Goal: Information Seeking & Learning: Find specific fact

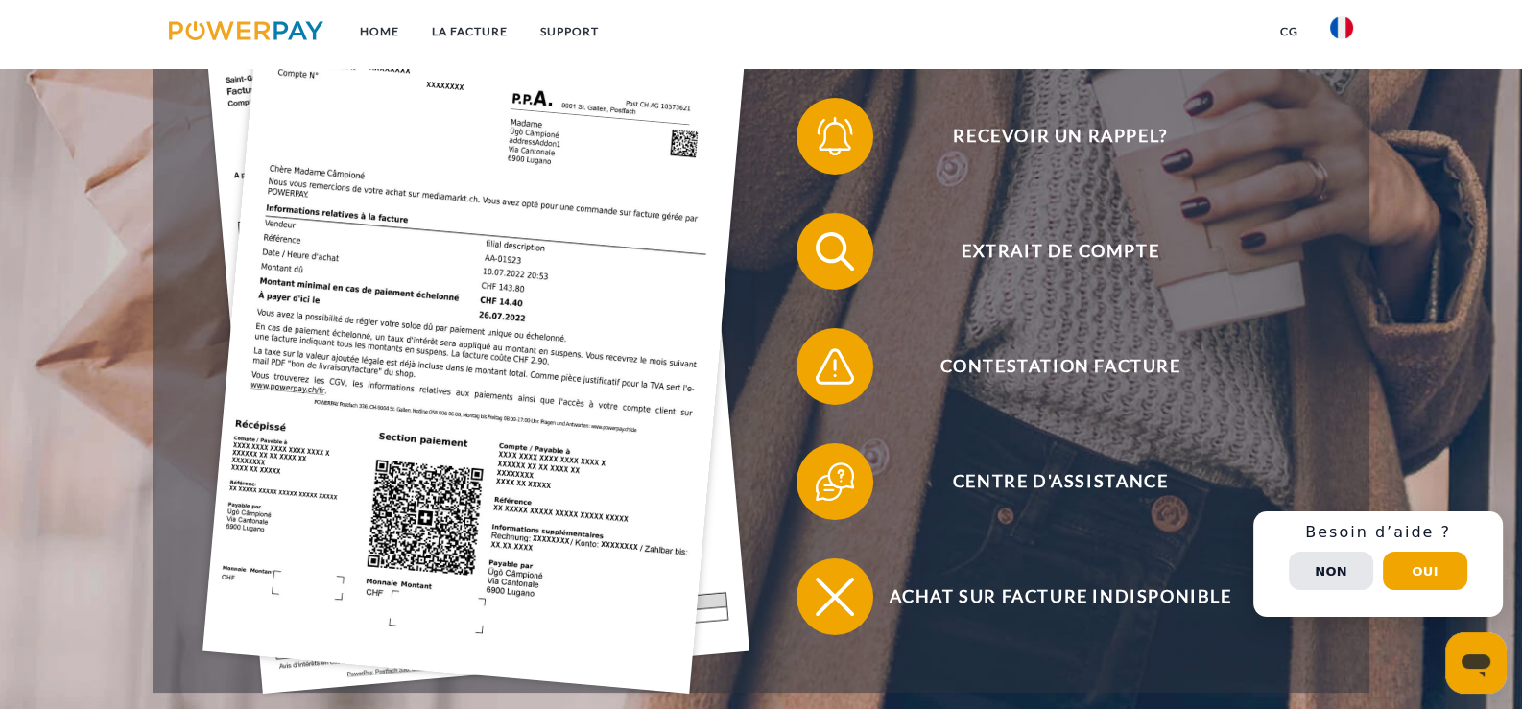
scroll to position [557, 0]
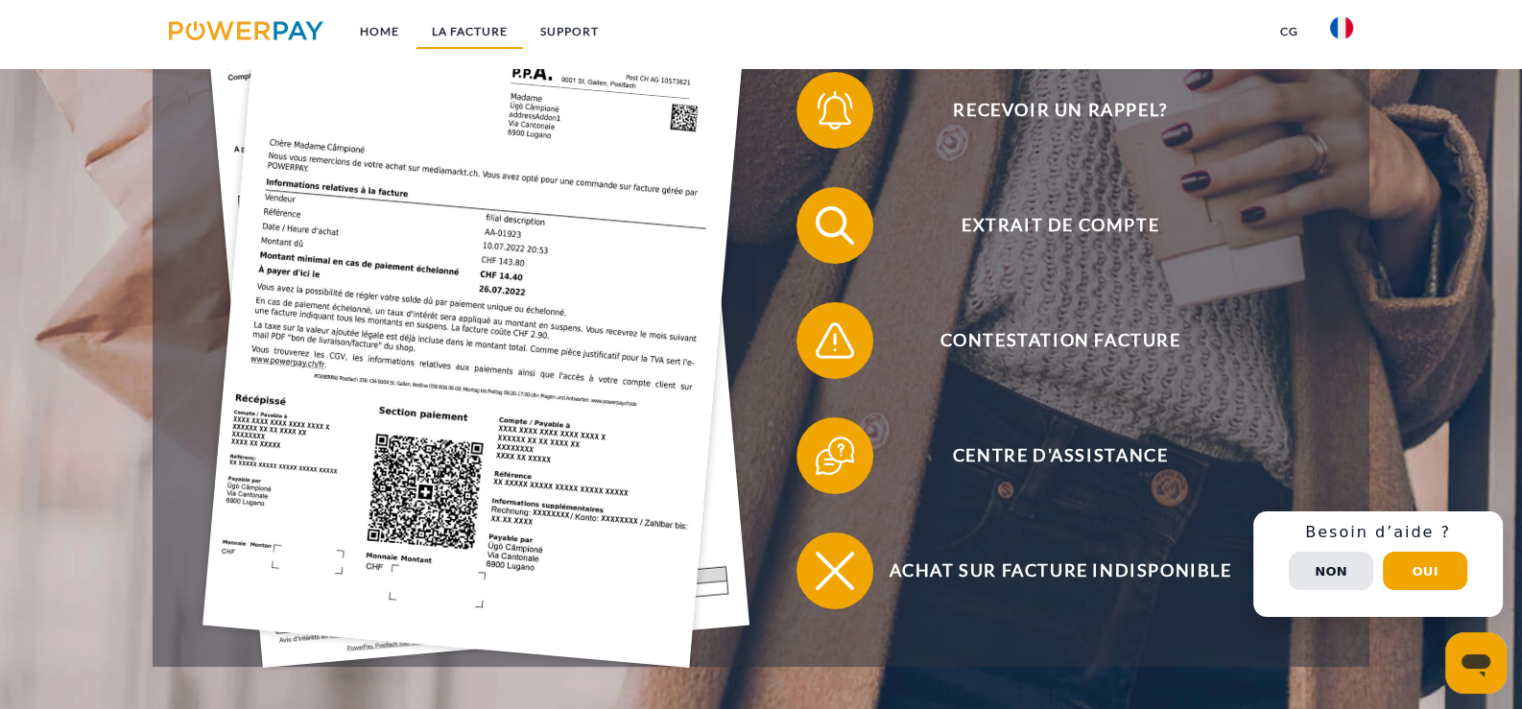
click at [450, 26] on link "LA FACTURE" at bounding box center [470, 31] width 108 height 35
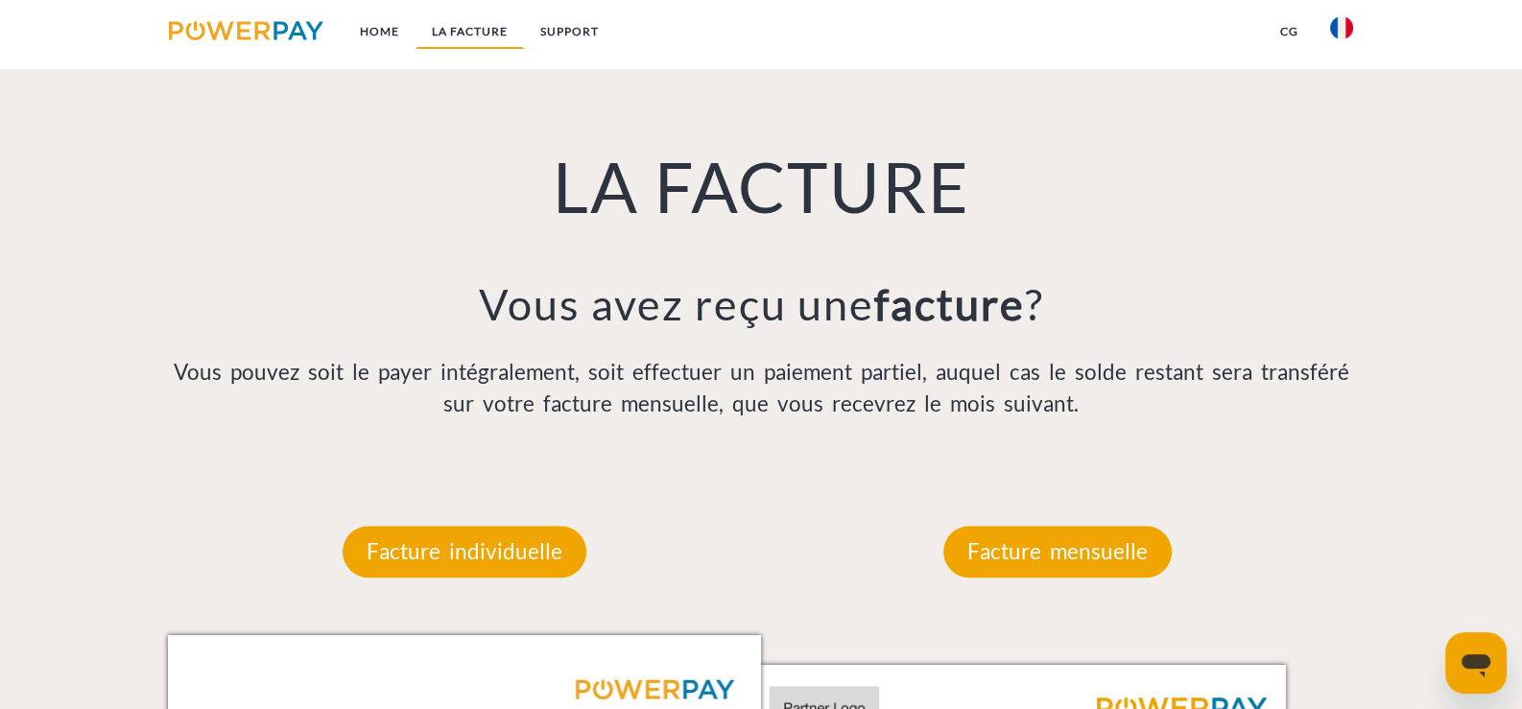
scroll to position [1359, 0]
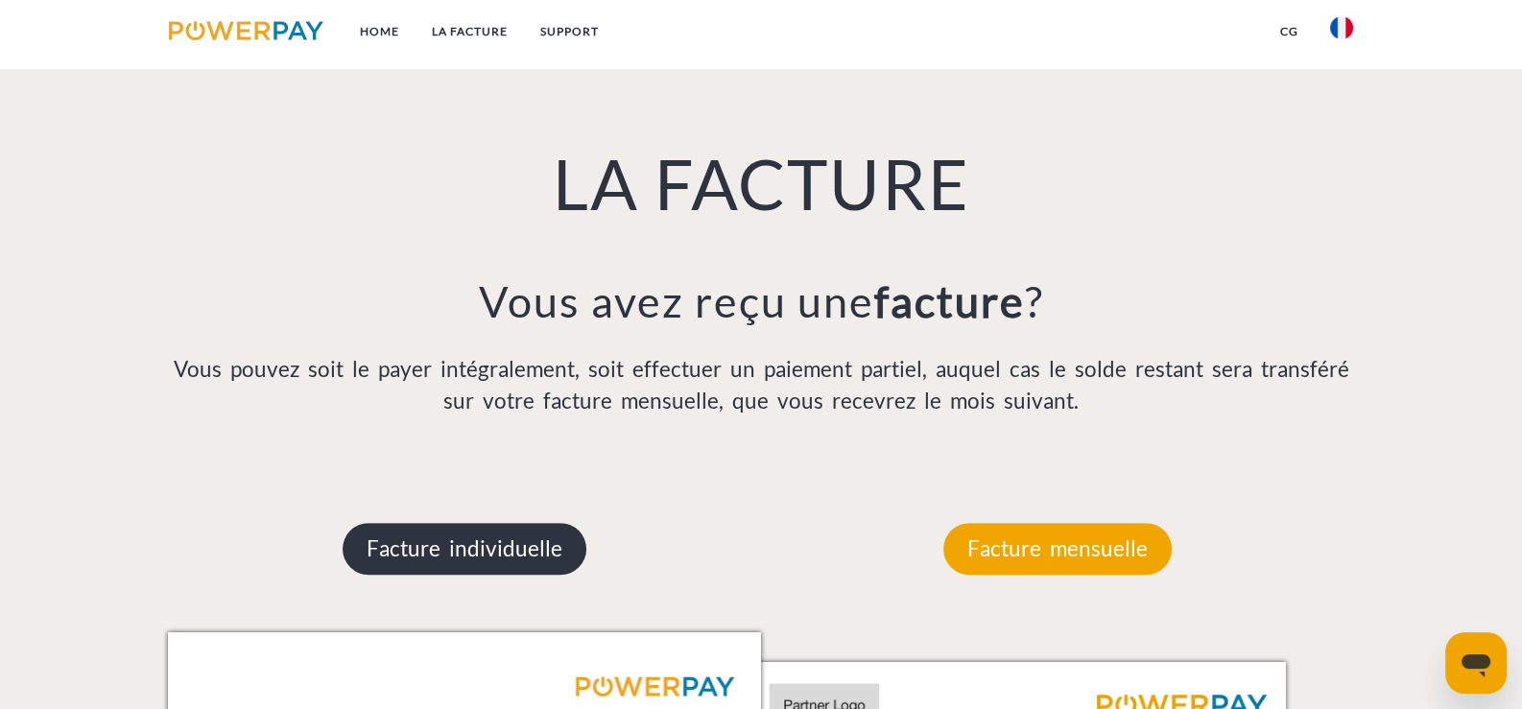
click at [513, 557] on p "Facture individuelle" at bounding box center [465, 549] width 244 height 52
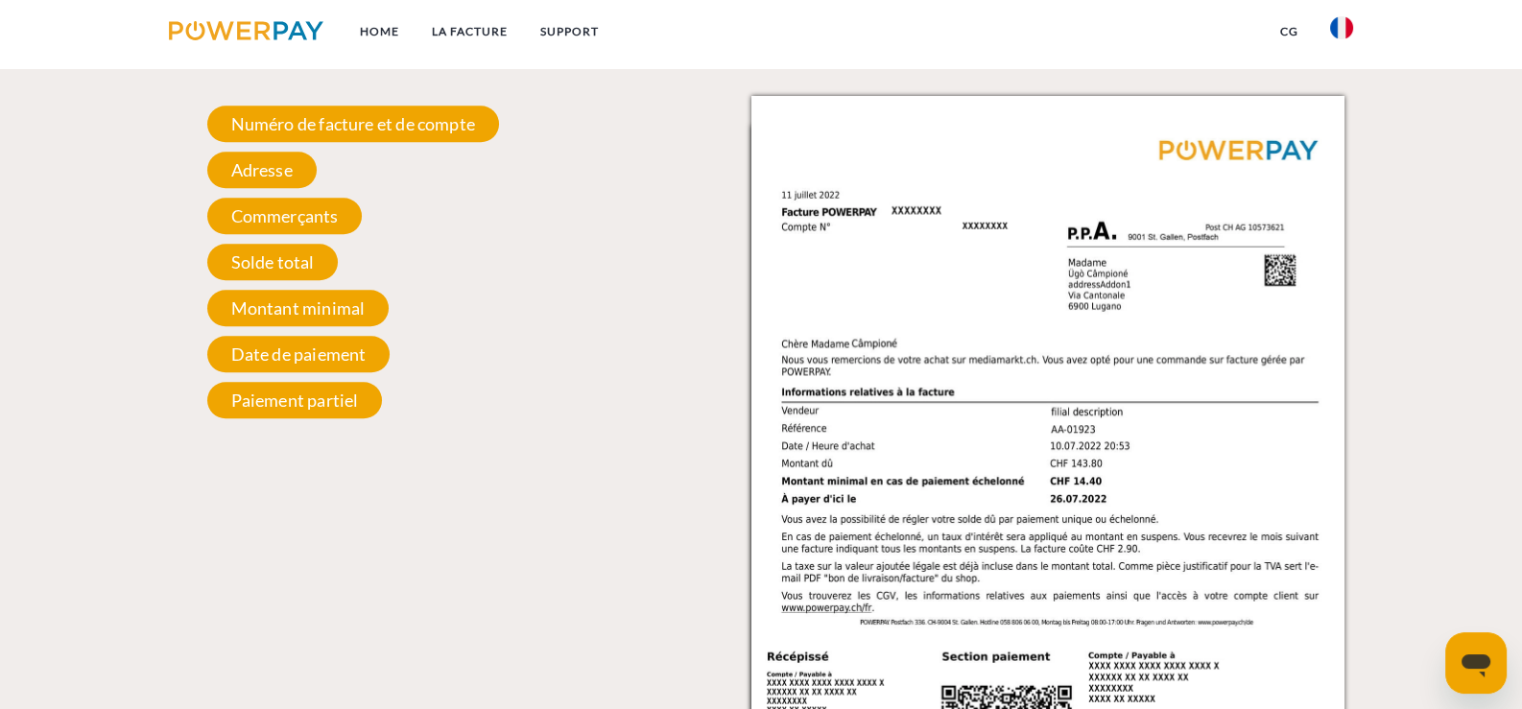
scroll to position [1749, 0]
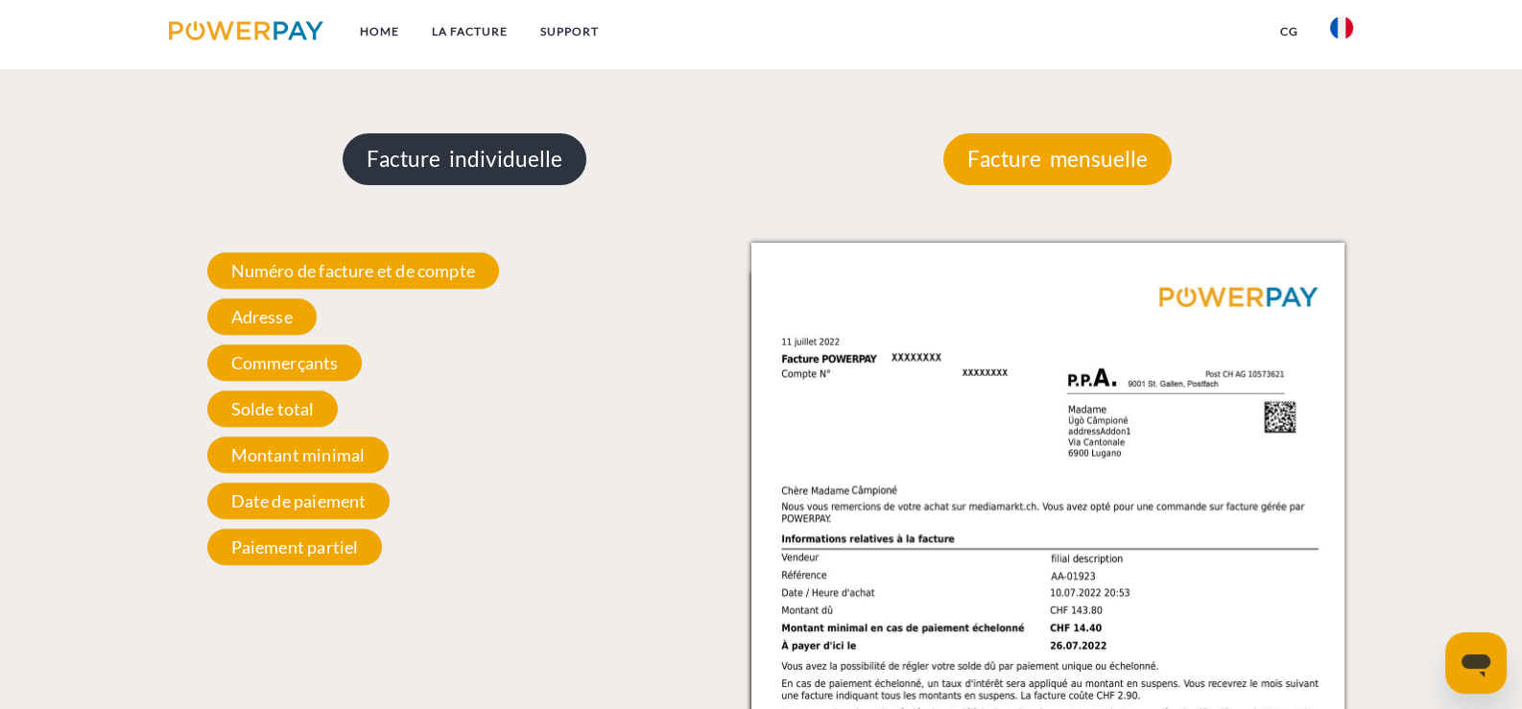
click at [489, 167] on p "Facture individuelle" at bounding box center [465, 159] width 244 height 52
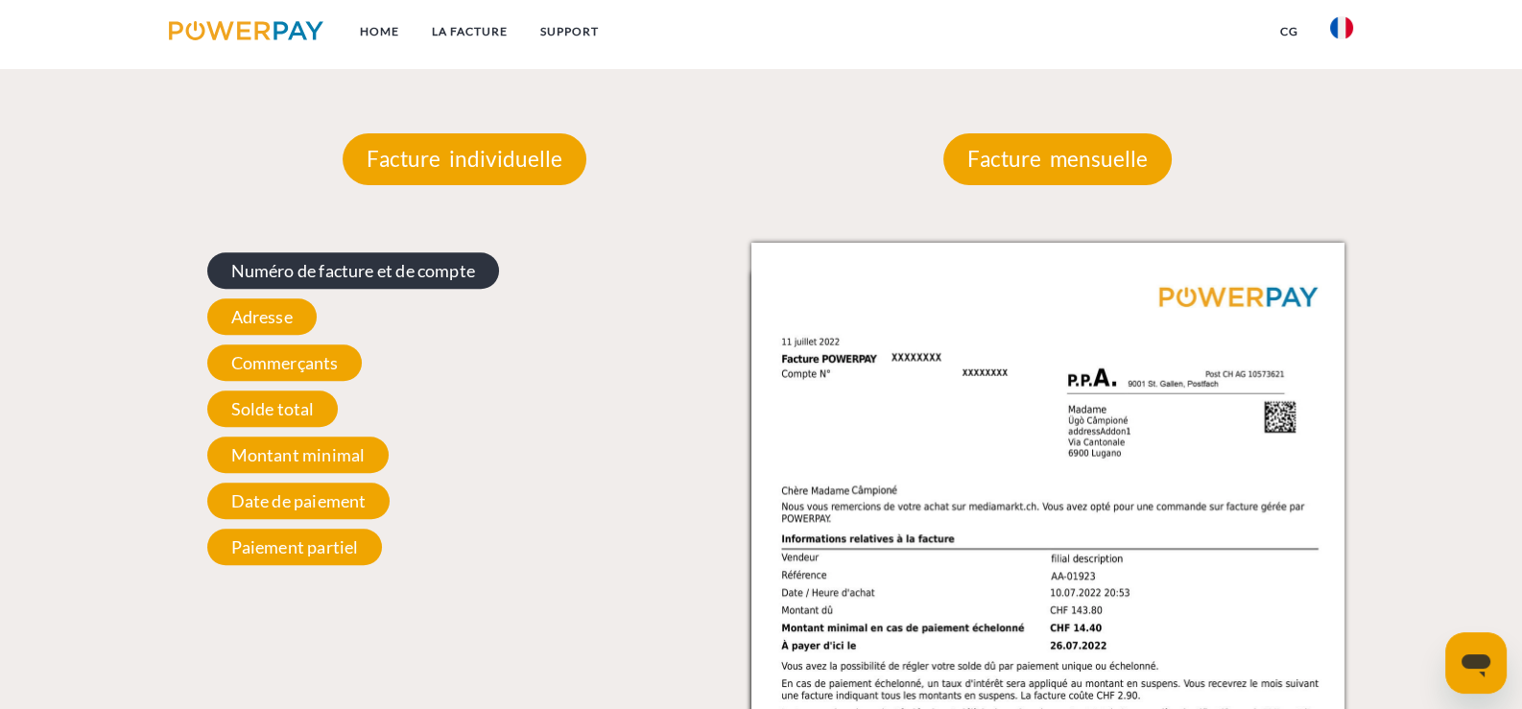
click at [322, 263] on span "Numéro de facture et de compte" at bounding box center [353, 270] width 292 height 36
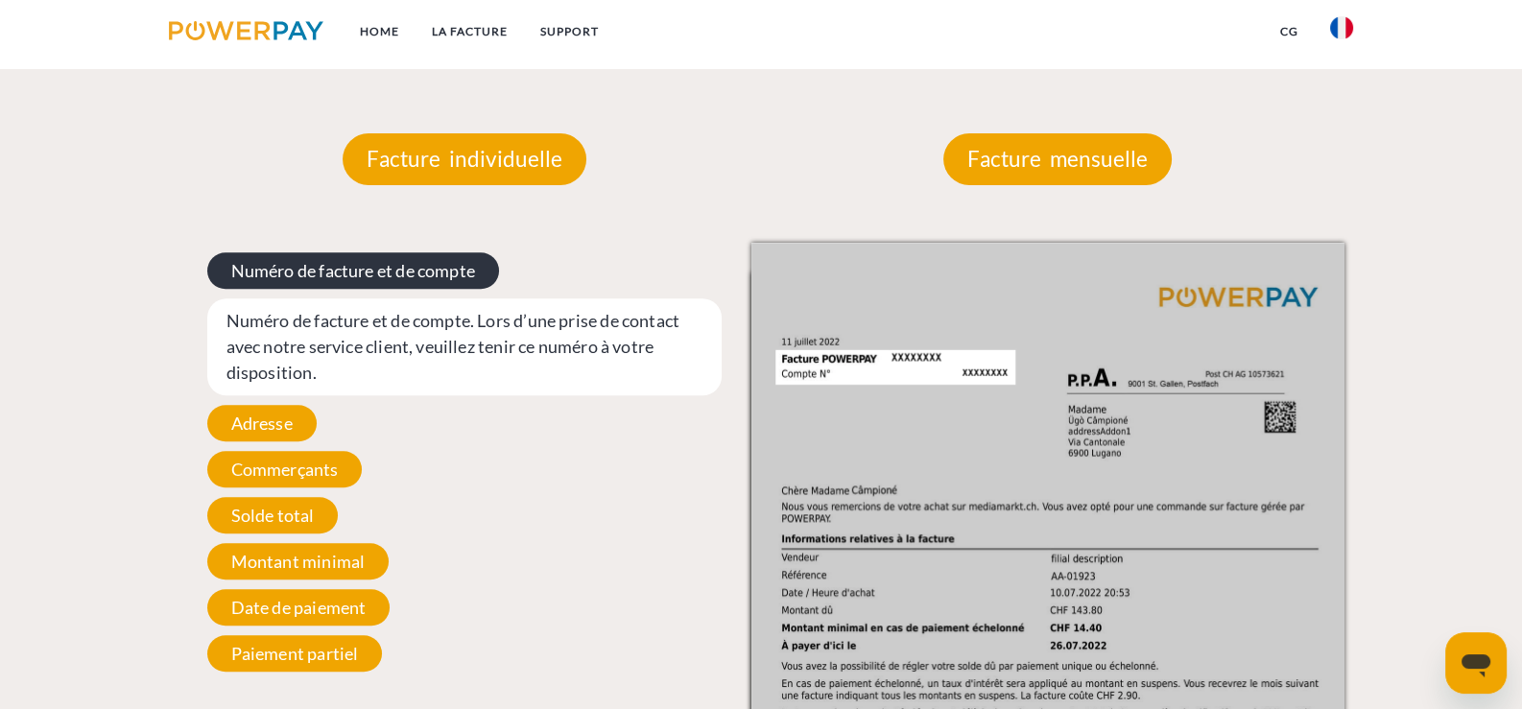
click at [341, 272] on span "Numéro de facture et de compte" at bounding box center [353, 270] width 292 height 36
click at [360, 273] on span "Numéro de facture et de compte" at bounding box center [353, 270] width 292 height 36
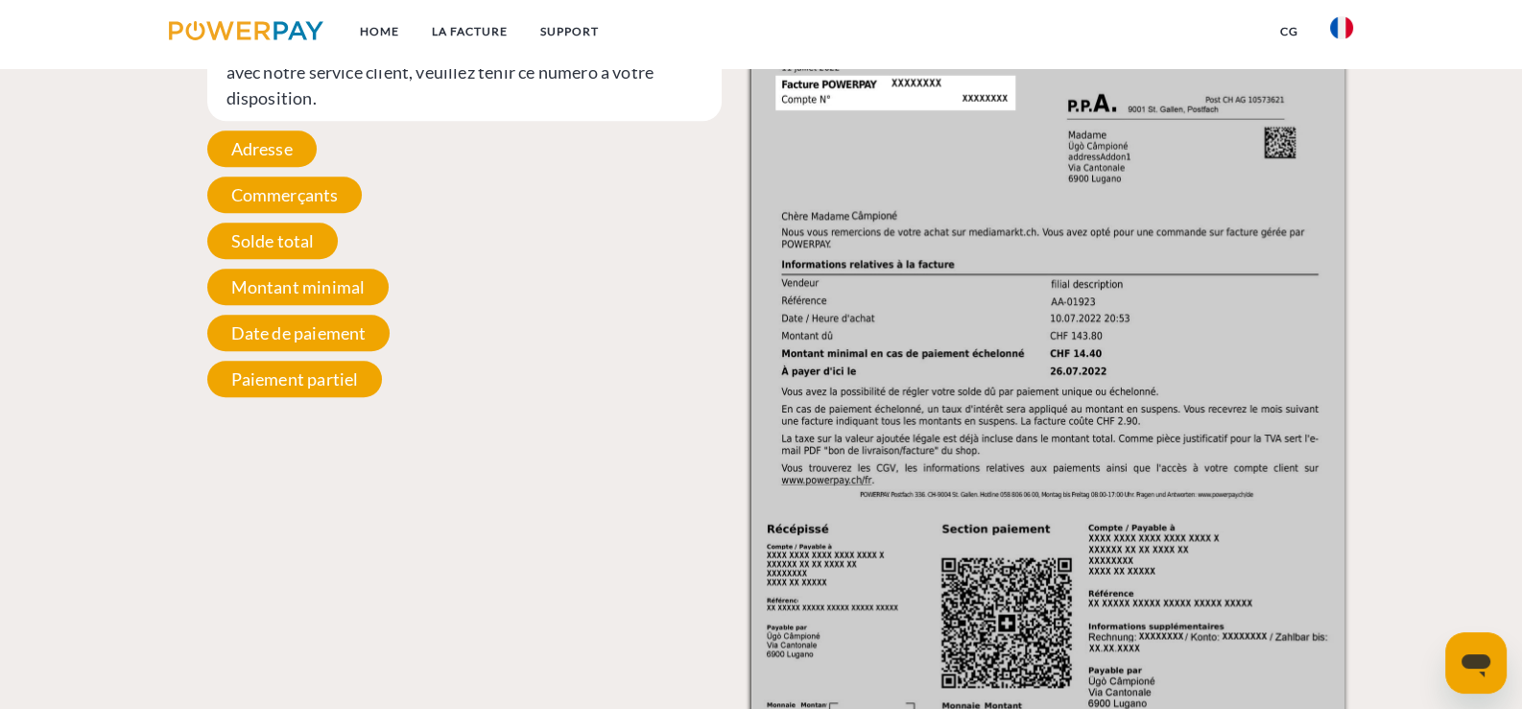
scroll to position [1845, 0]
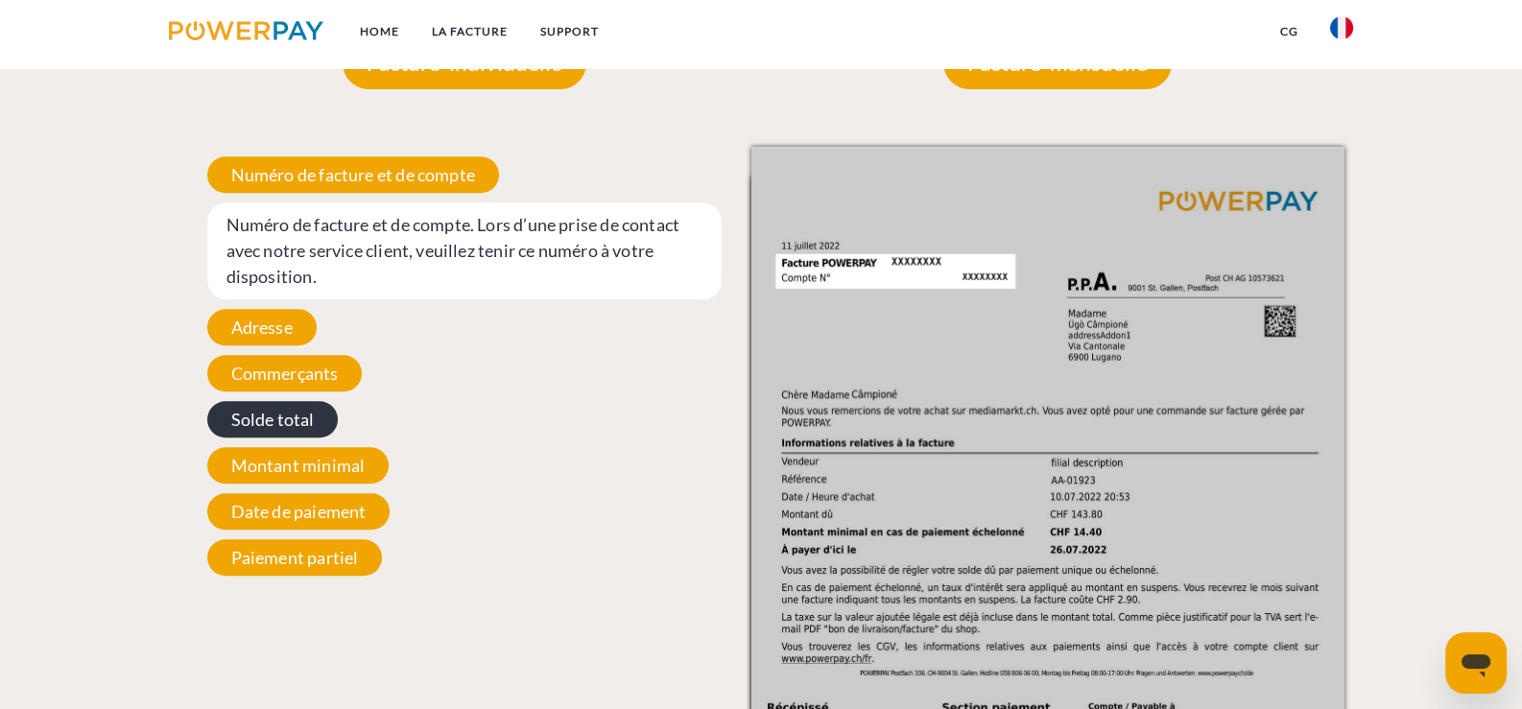
click at [251, 421] on span "Solde total" at bounding box center [272, 419] width 131 height 36
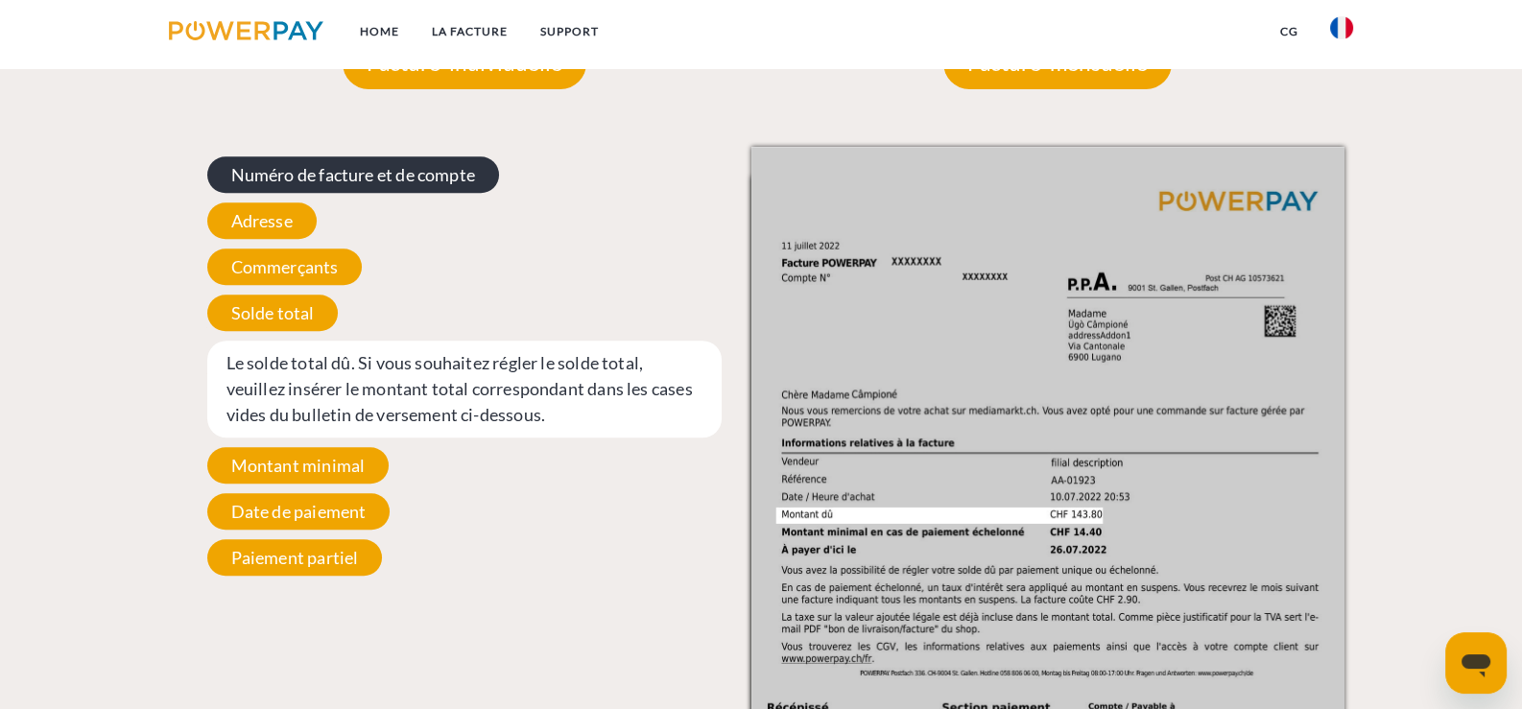
click at [390, 175] on span "Numéro de facture et de compte" at bounding box center [353, 174] width 292 height 36
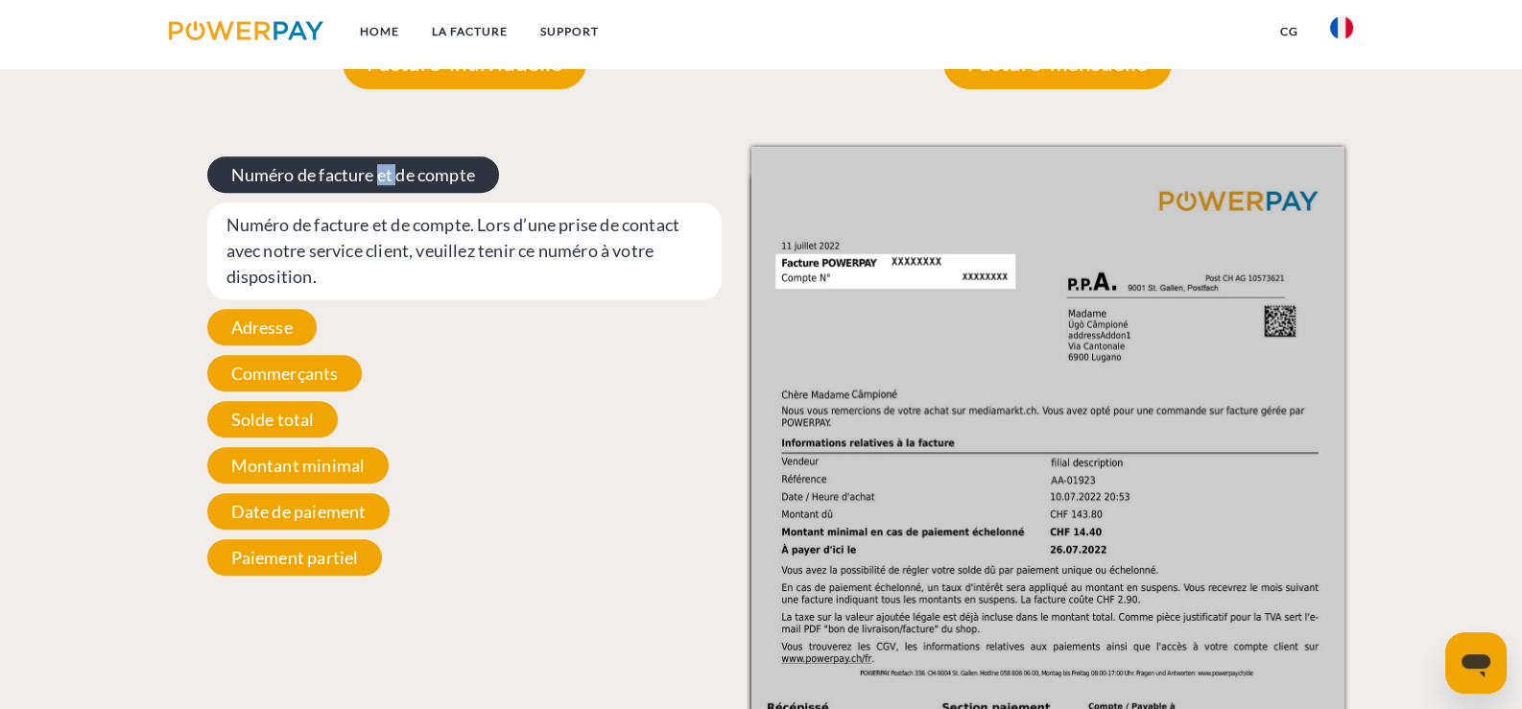
click at [390, 175] on span "Numéro de facture et de compte" at bounding box center [353, 174] width 292 height 36
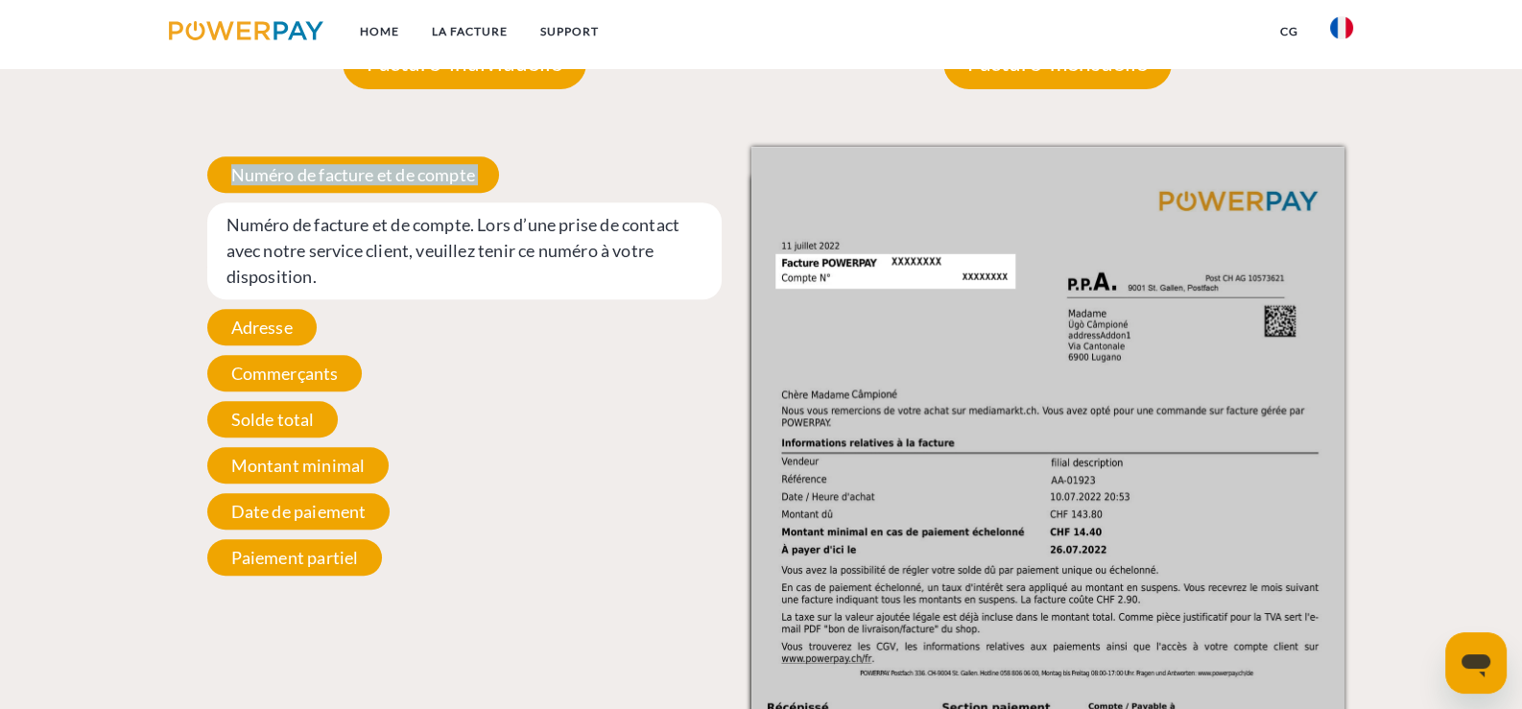
click at [822, 268] on img at bounding box center [1048, 566] width 593 height 839
click at [908, 270] on img at bounding box center [1048, 566] width 593 height 839
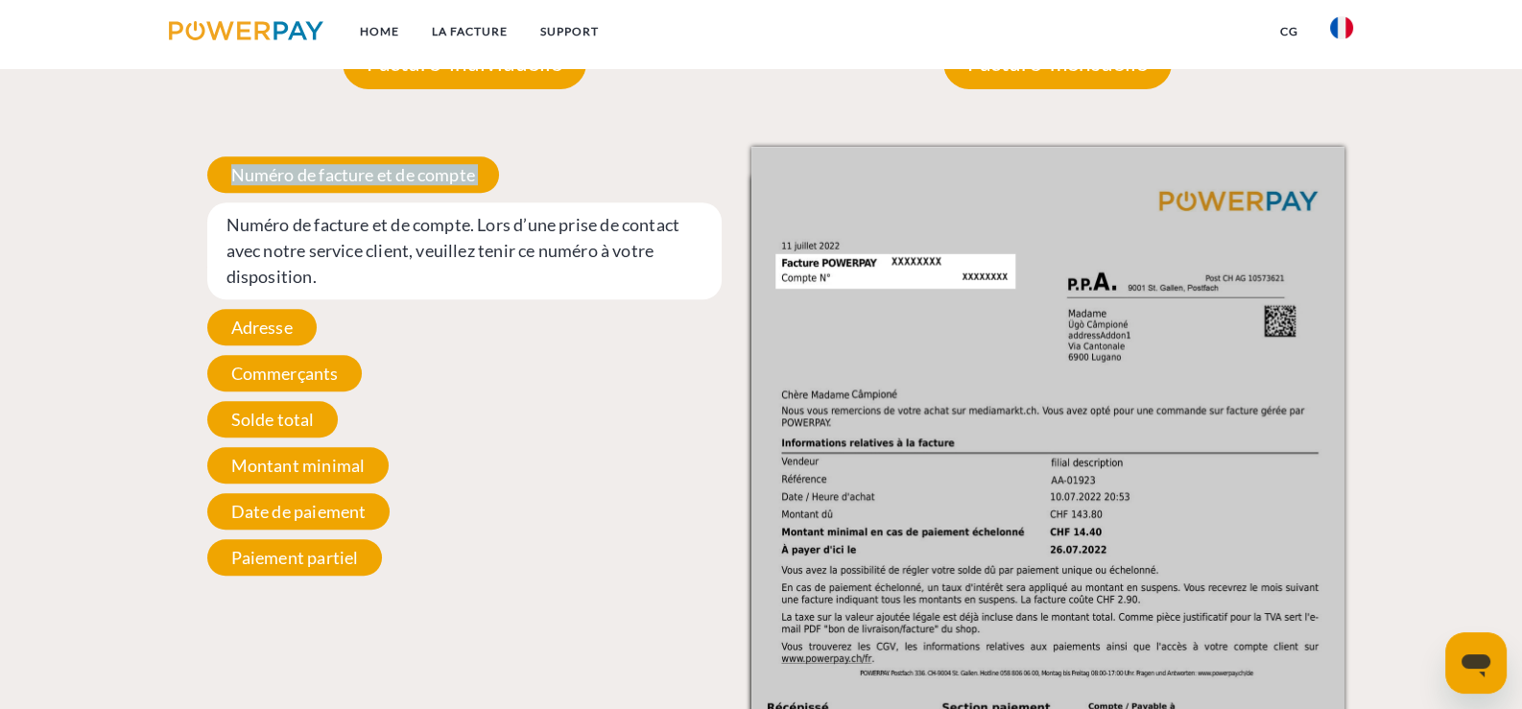
click at [907, 270] on img at bounding box center [1048, 566] width 593 height 839
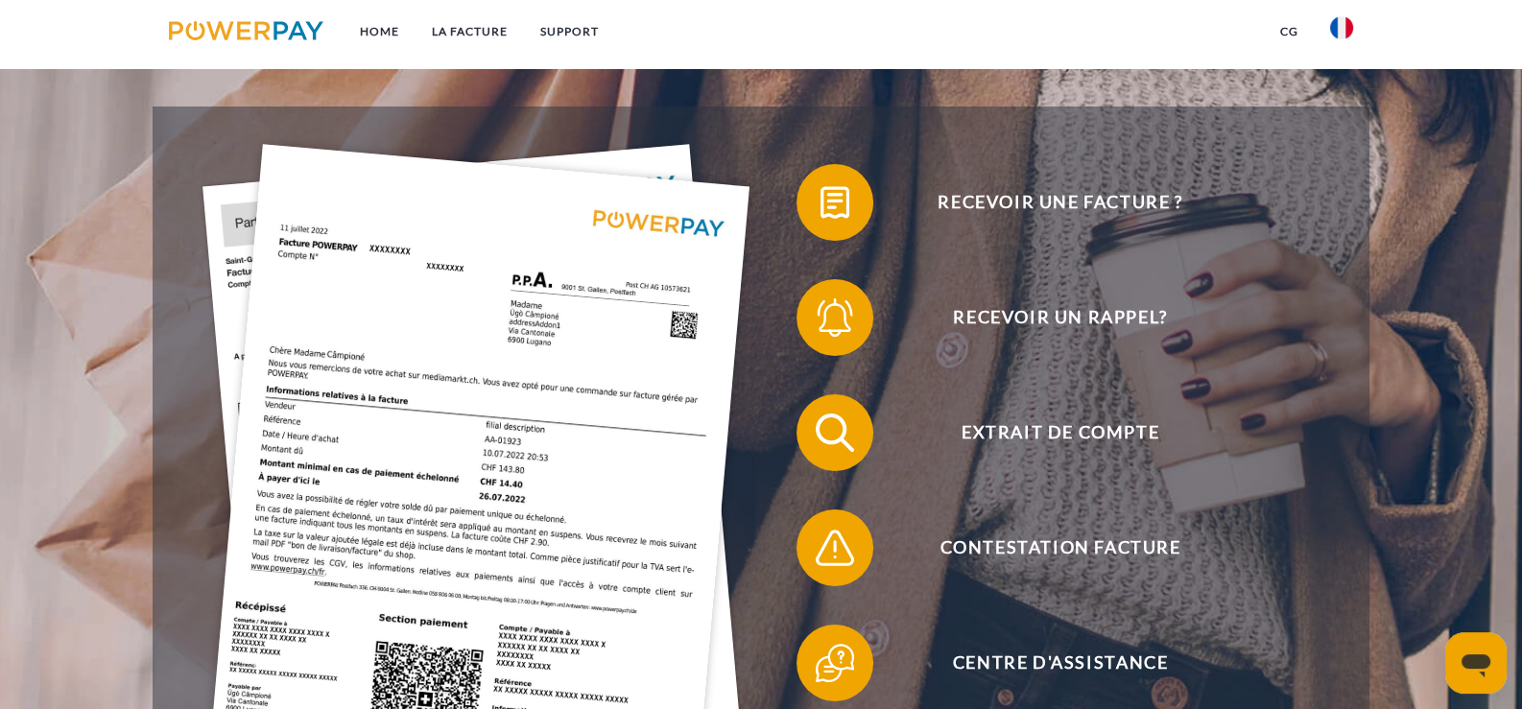
scroll to position [360, 0]
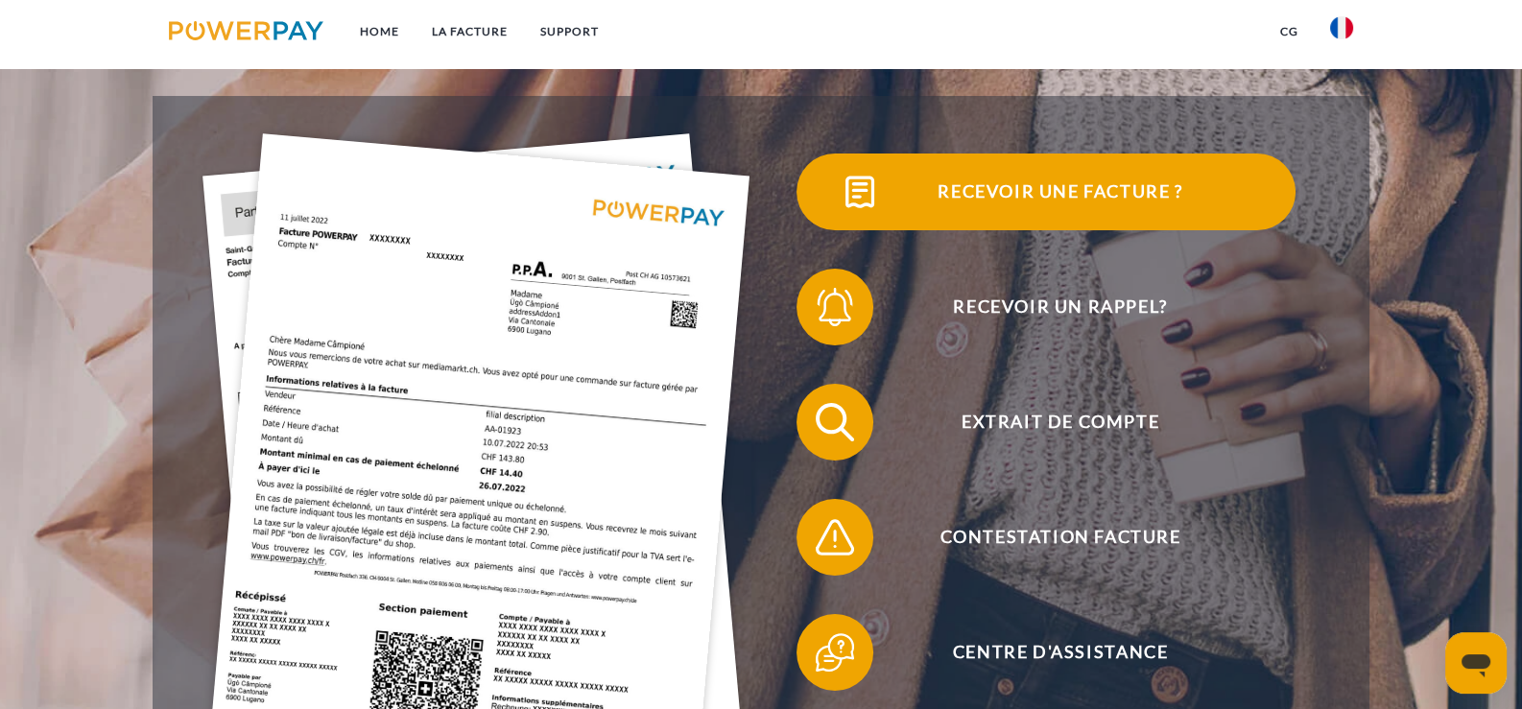
click at [950, 194] on span "Recevoir une facture ?" at bounding box center [1060, 192] width 470 height 77
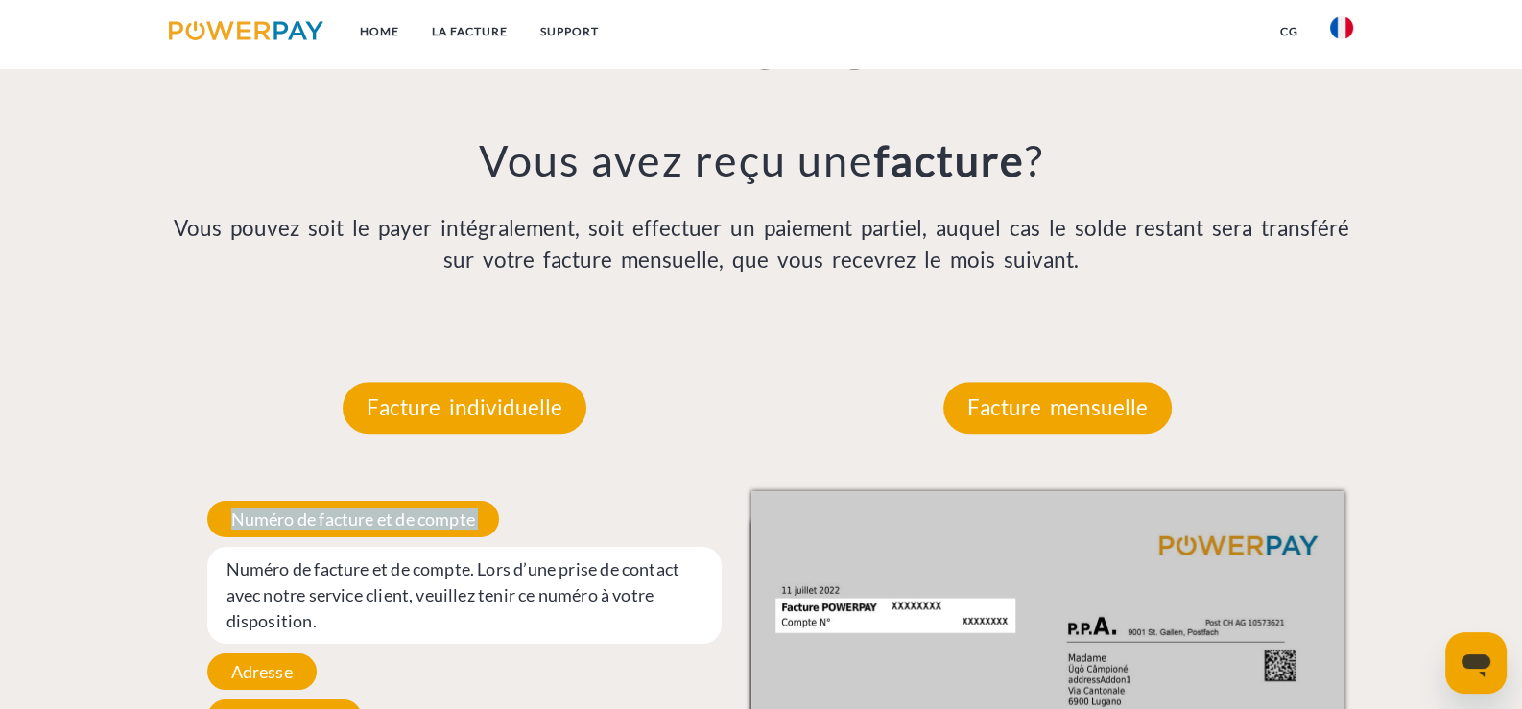
scroll to position [1553, 0]
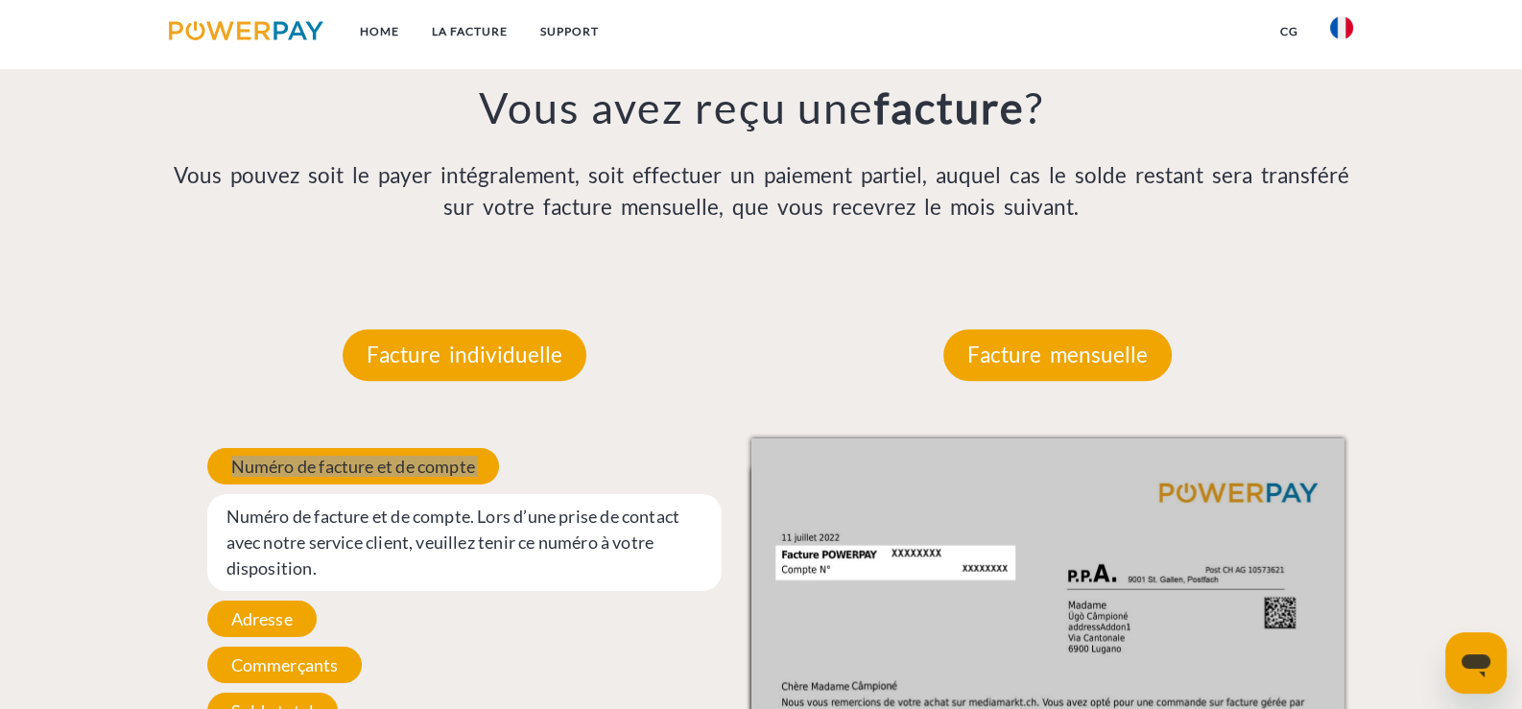
click at [1482, 668] on icon "Ouvrir la fenêtre de messagerie" at bounding box center [1476, 666] width 29 height 23
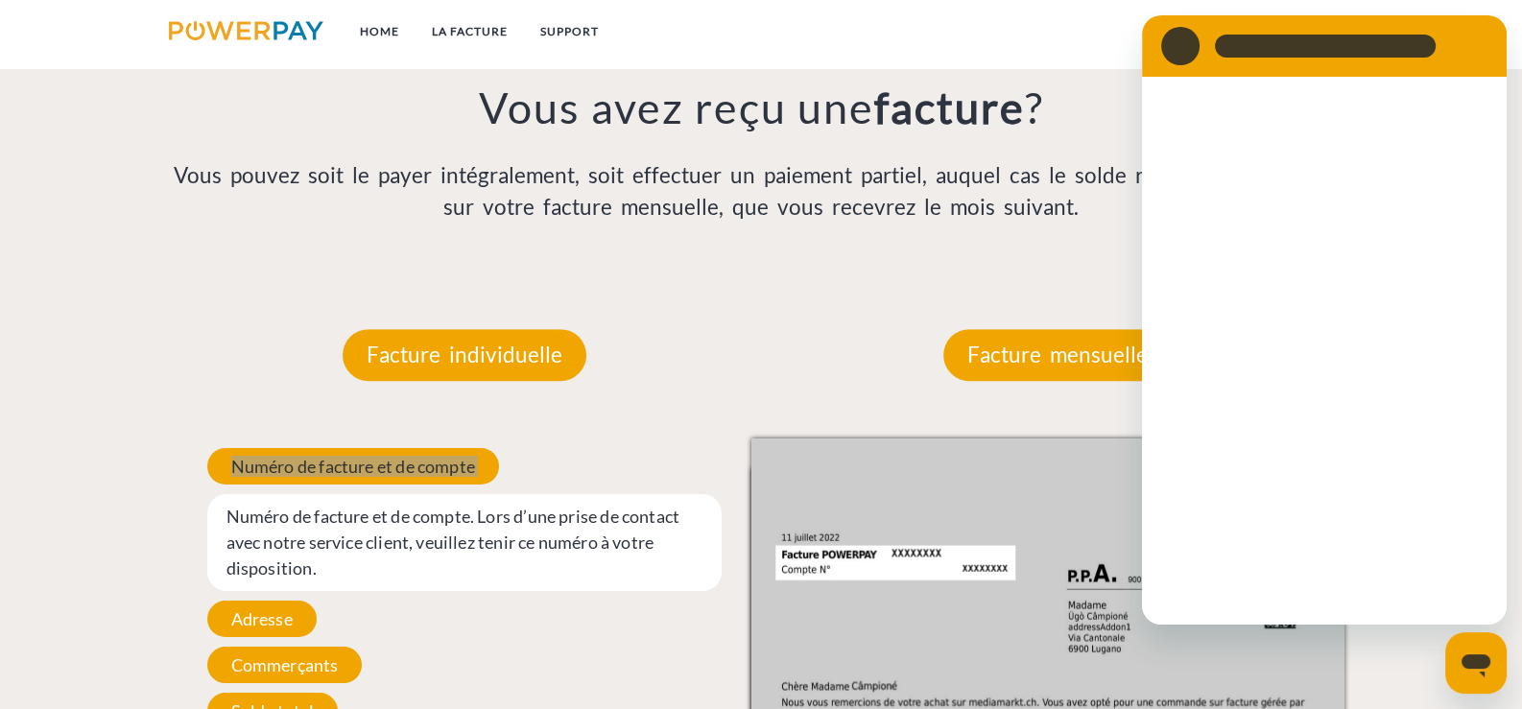
scroll to position [0, 0]
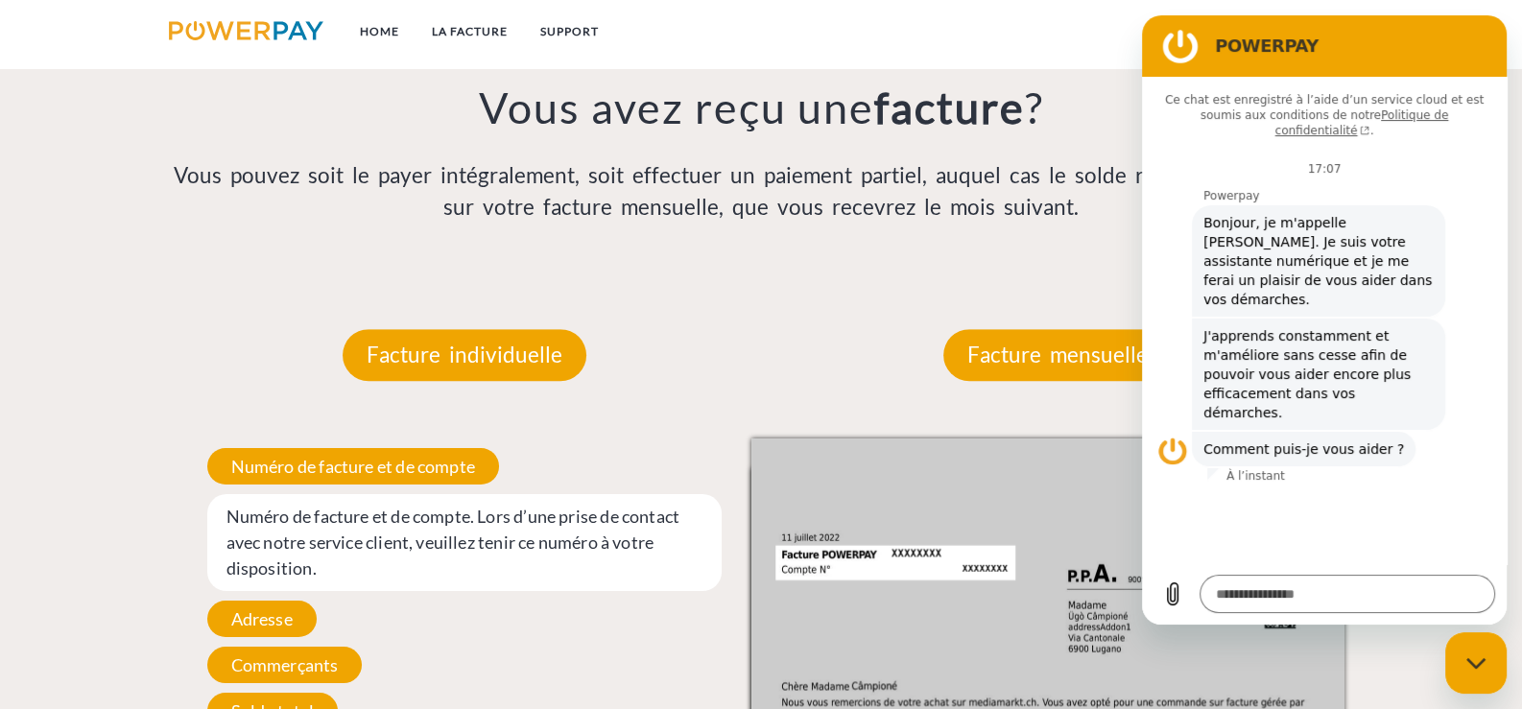
click at [282, 627] on span "Adresse" at bounding box center [261, 619] width 109 height 36
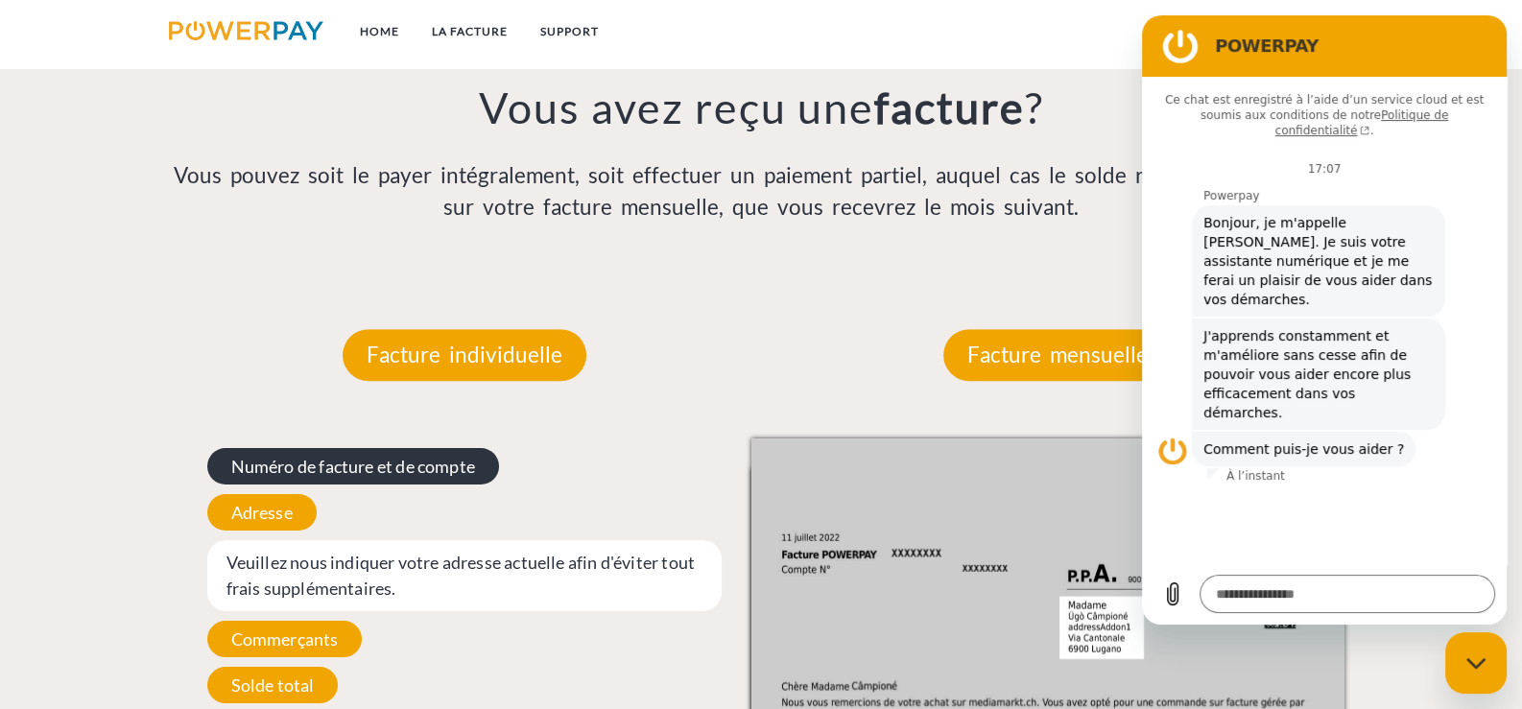
click at [394, 476] on span "Numéro de facture et de compte" at bounding box center [353, 466] width 292 height 36
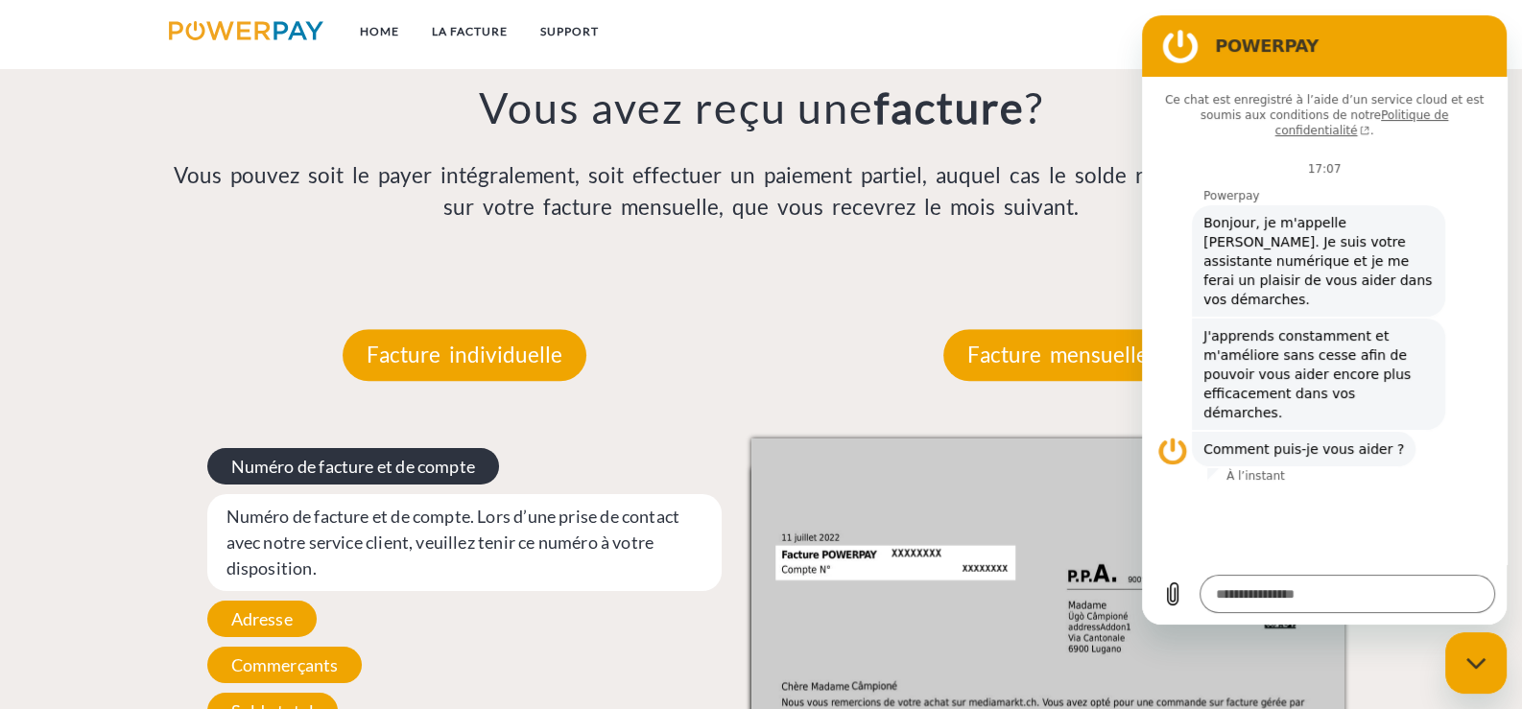
click at [400, 465] on span "Numéro de facture et de compte" at bounding box center [353, 466] width 292 height 36
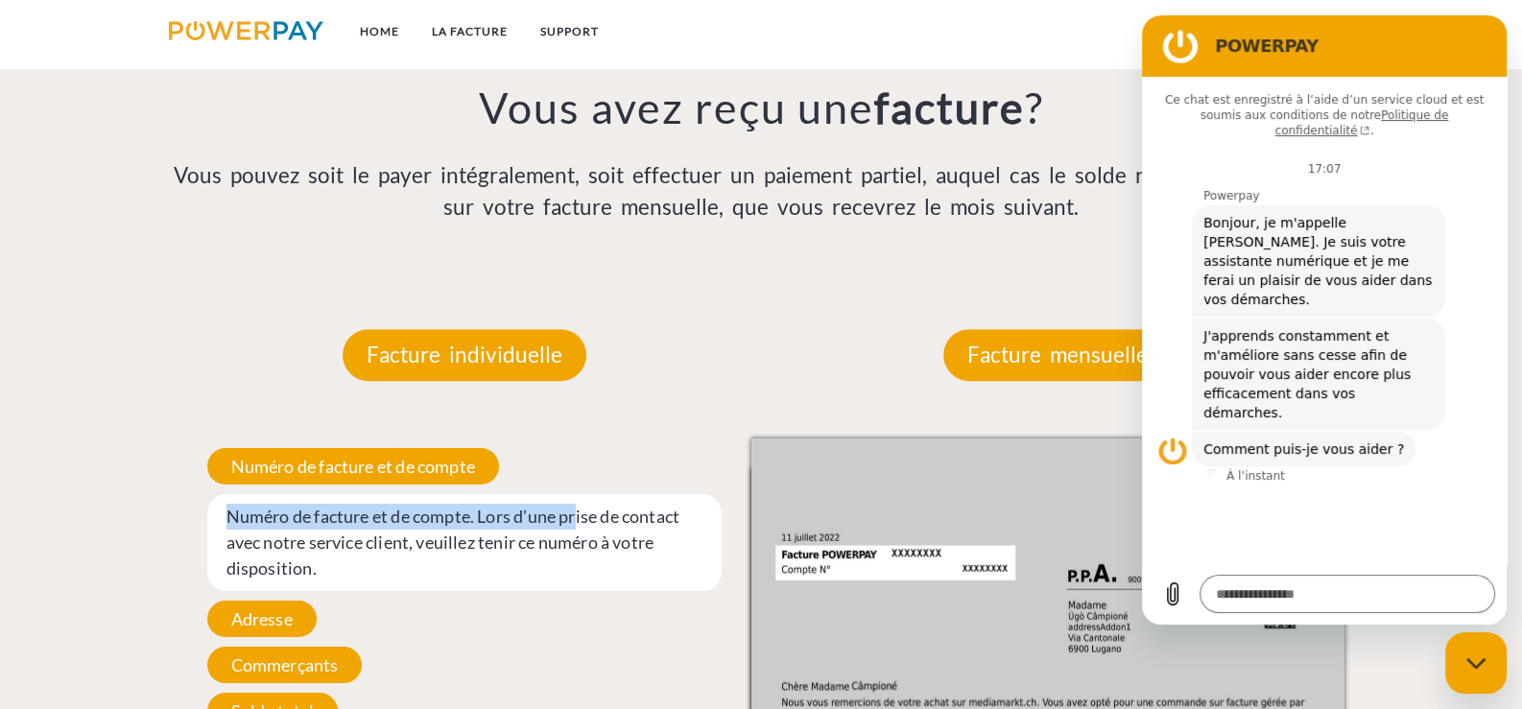
click at [718, 563] on div "Numéro de facture et de compte Numéro de facture et de compte. Lors d’une prise…" at bounding box center [464, 658] width 593 height 439
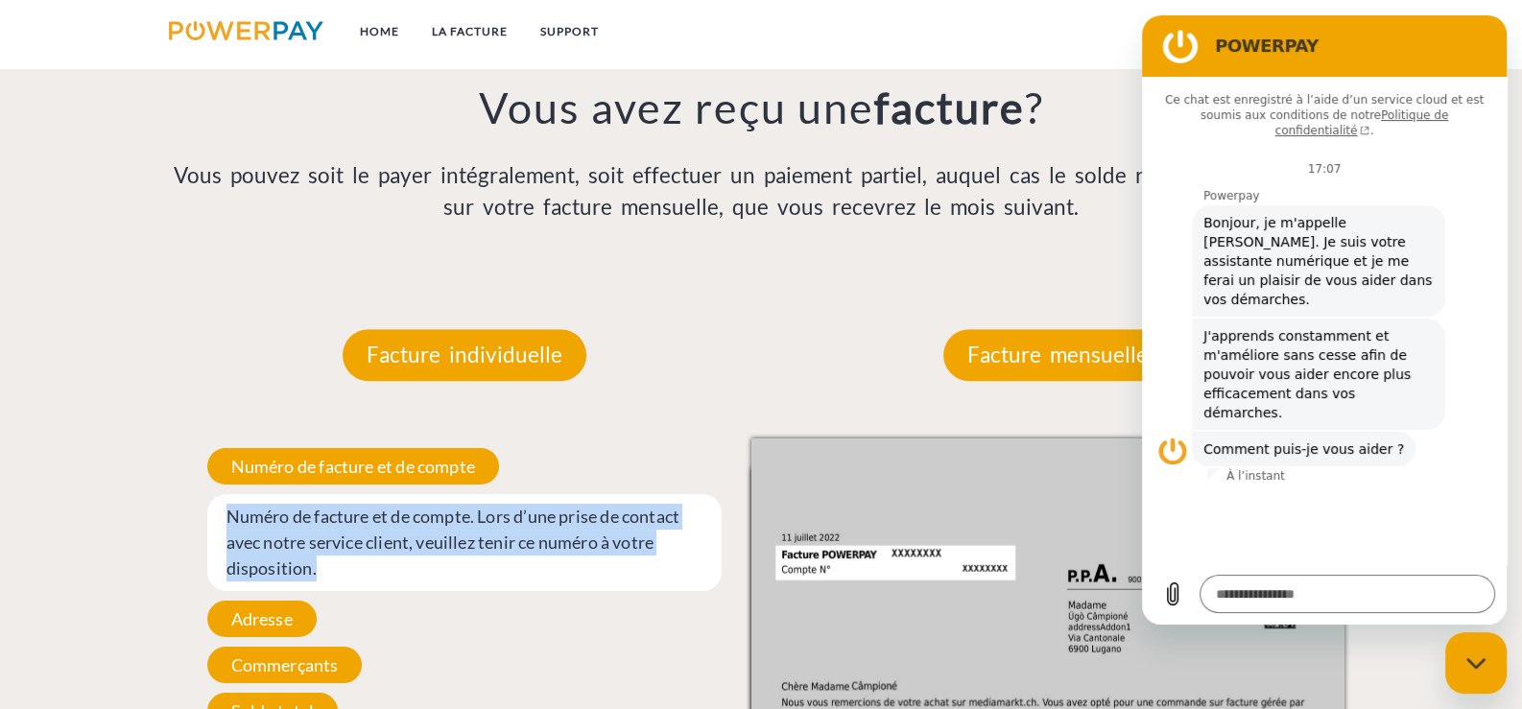
drag, startPoint x: 804, startPoint y: 562, endPoint x: 643, endPoint y: 558, distance: 161.3
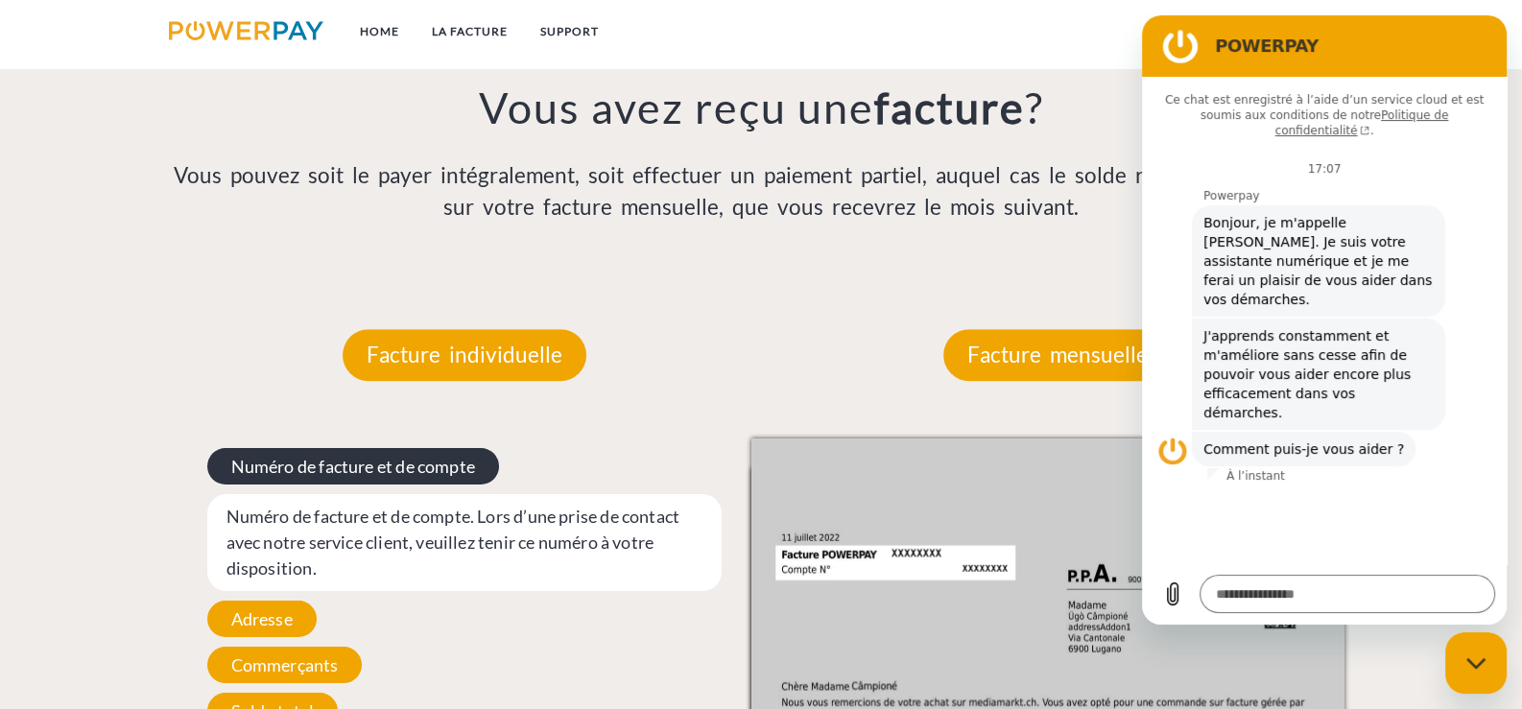
click at [282, 460] on span "Numéro de facture et de compte" at bounding box center [353, 466] width 292 height 36
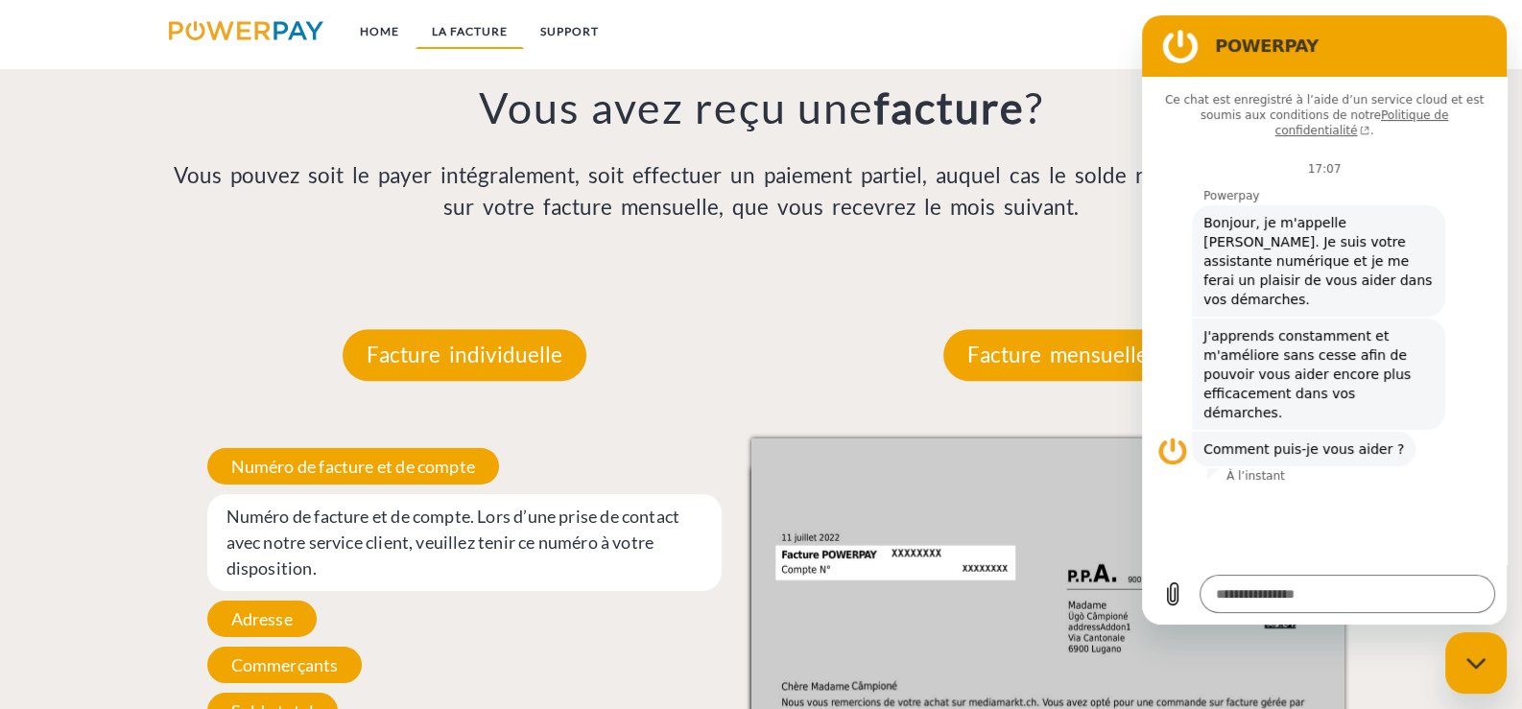
click at [463, 32] on link "LA FACTURE" at bounding box center [470, 31] width 108 height 35
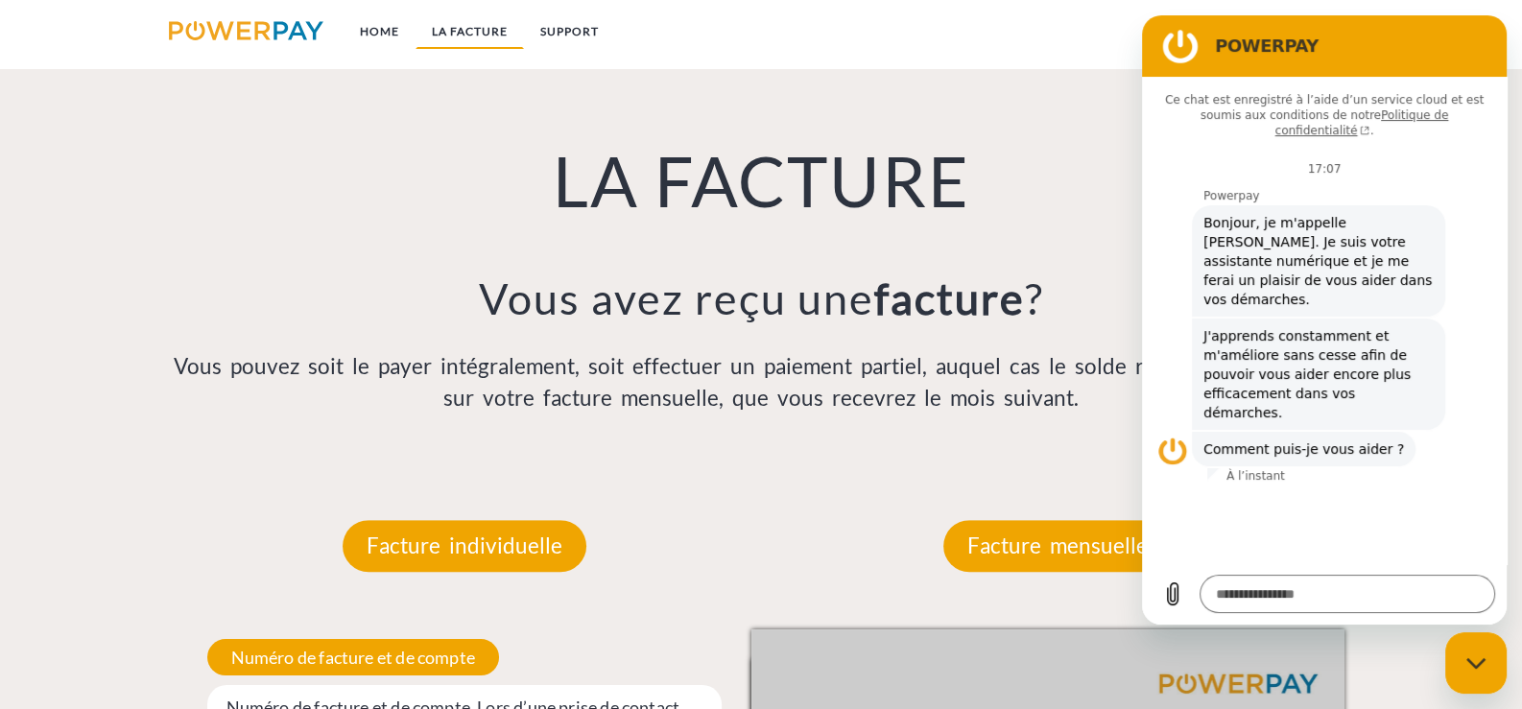
scroll to position [1359, 0]
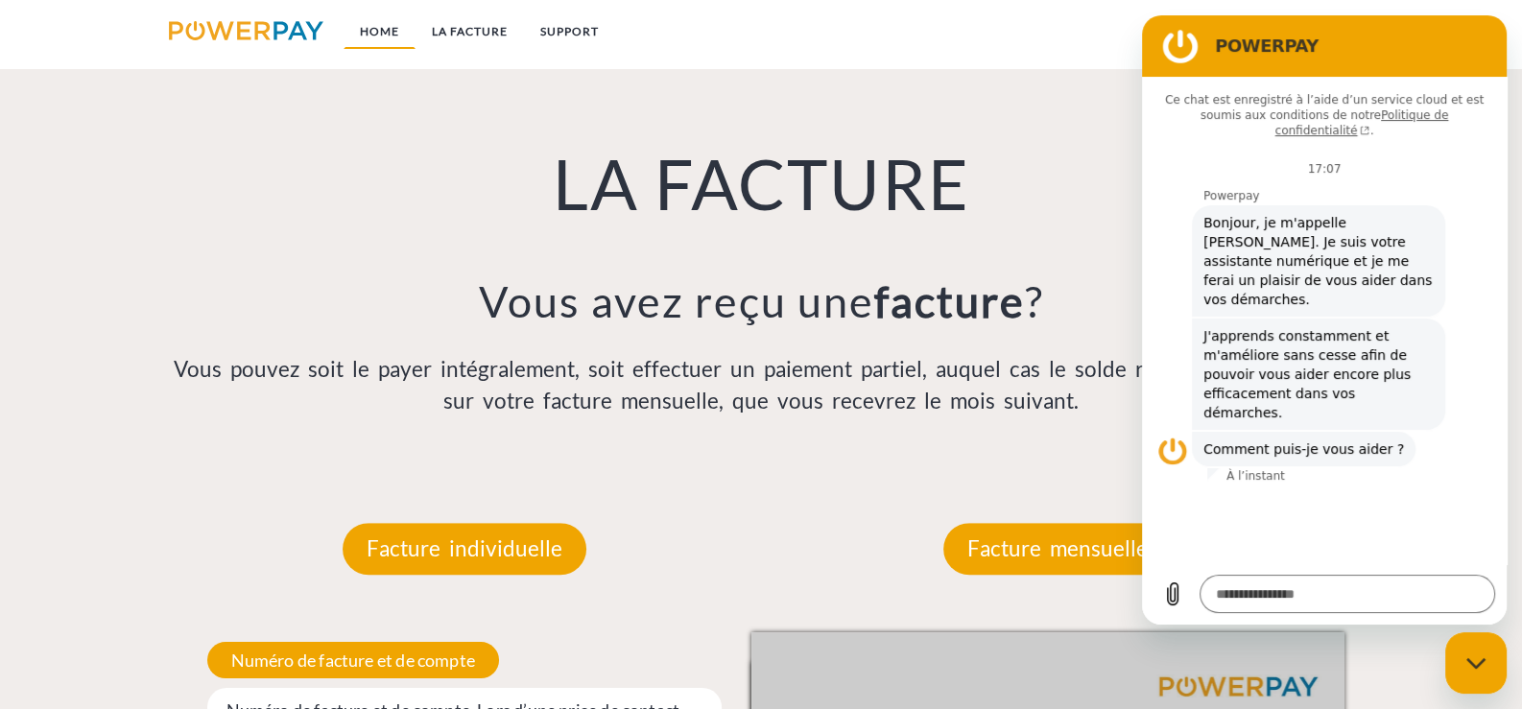
click at [381, 31] on link "Home" at bounding box center [380, 31] width 72 height 35
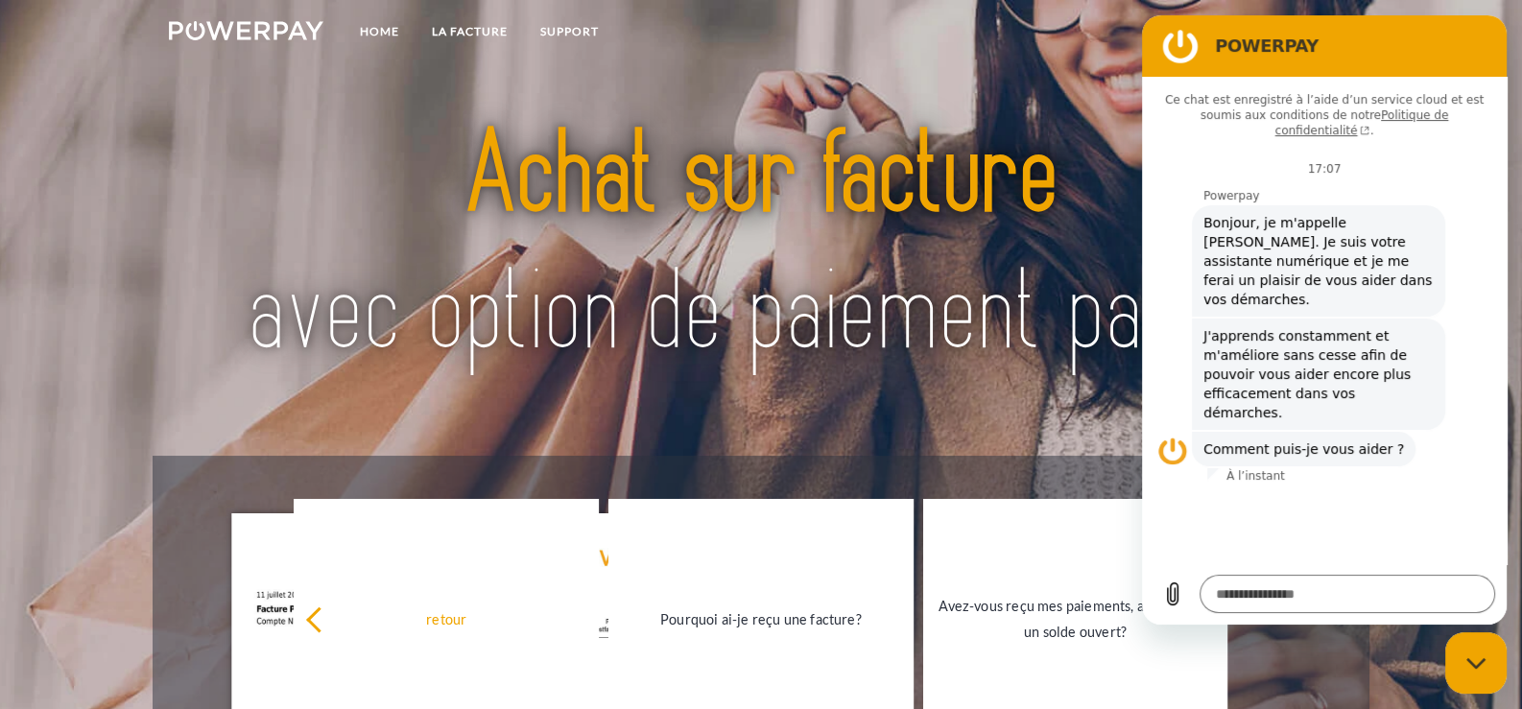
click at [1180, 39] on figure at bounding box center [1180, 46] width 38 height 38
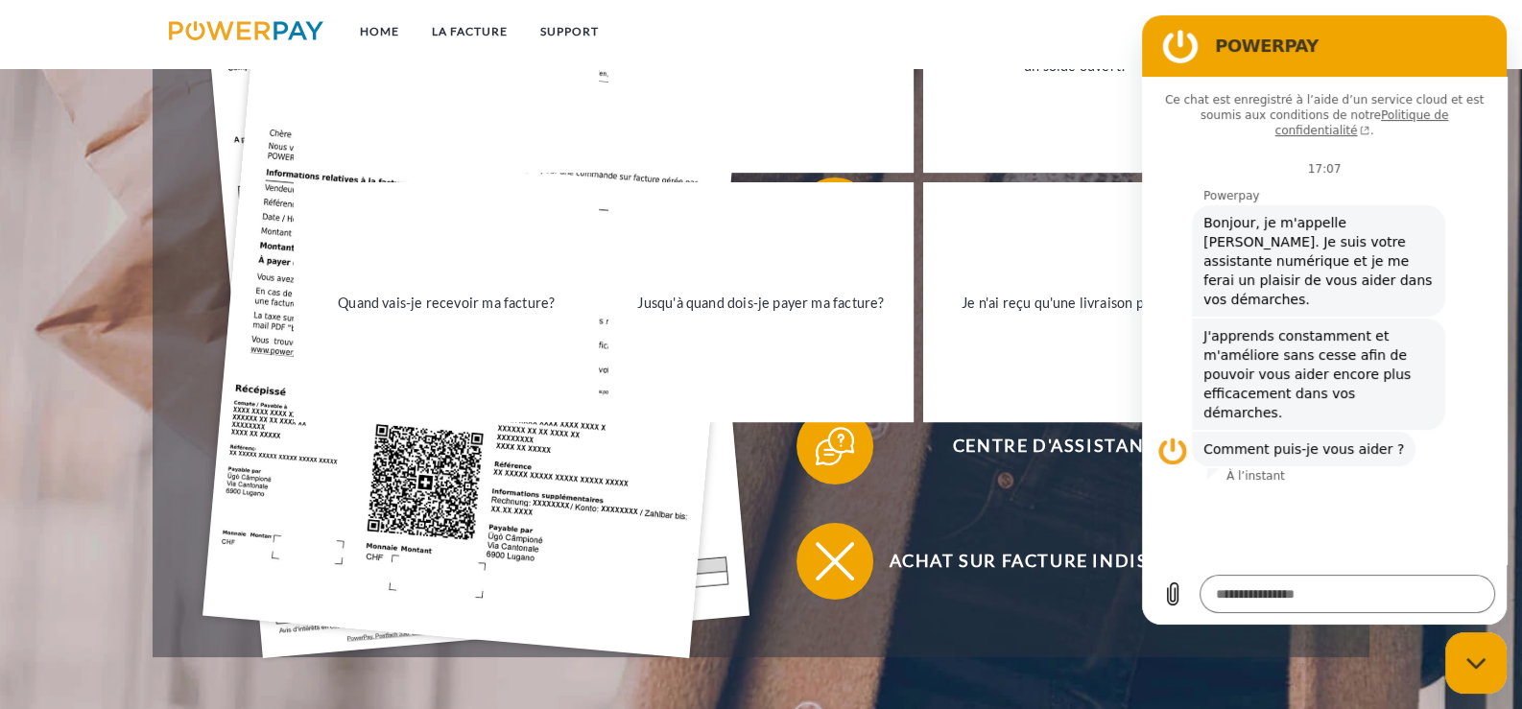
scroll to position [557, 0]
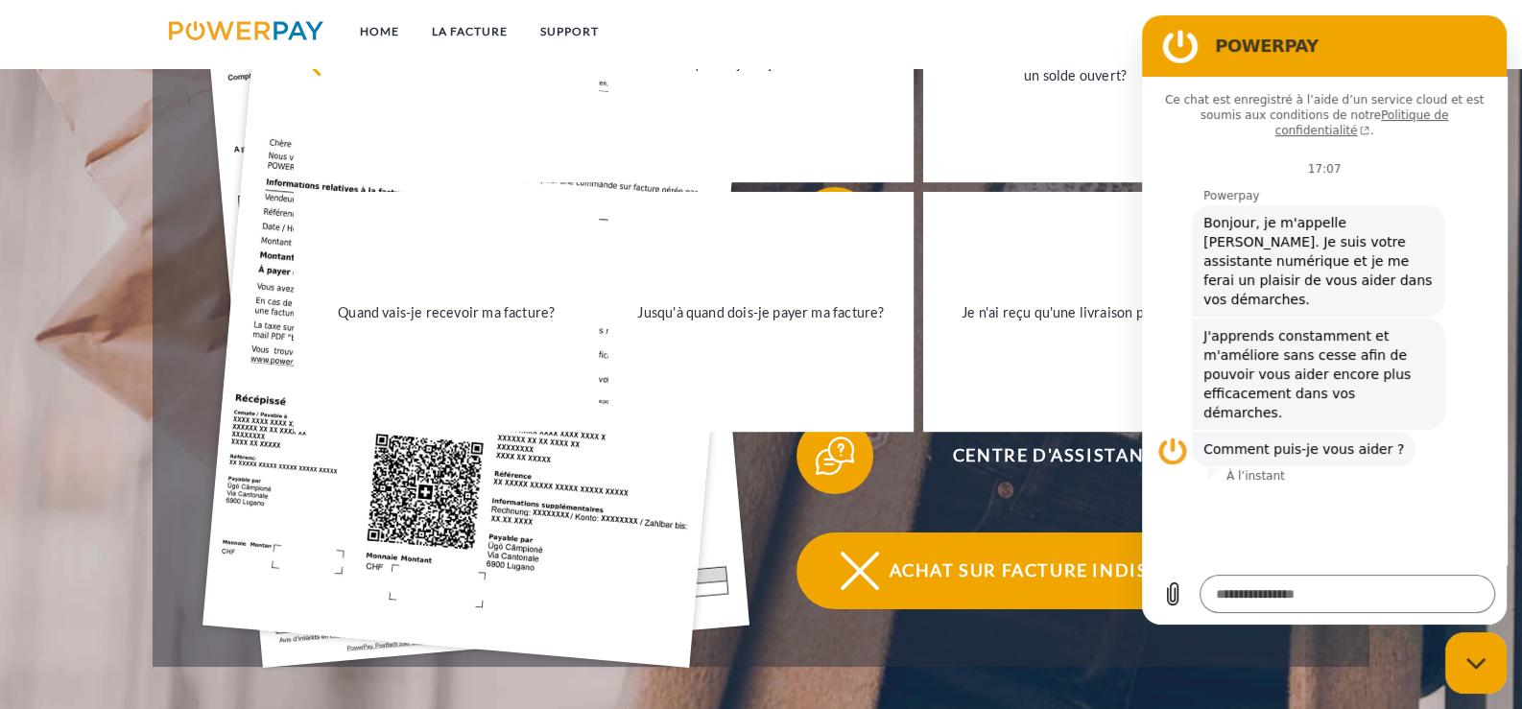
click at [977, 567] on span "Achat sur facture indisponible" at bounding box center [1060, 571] width 470 height 77
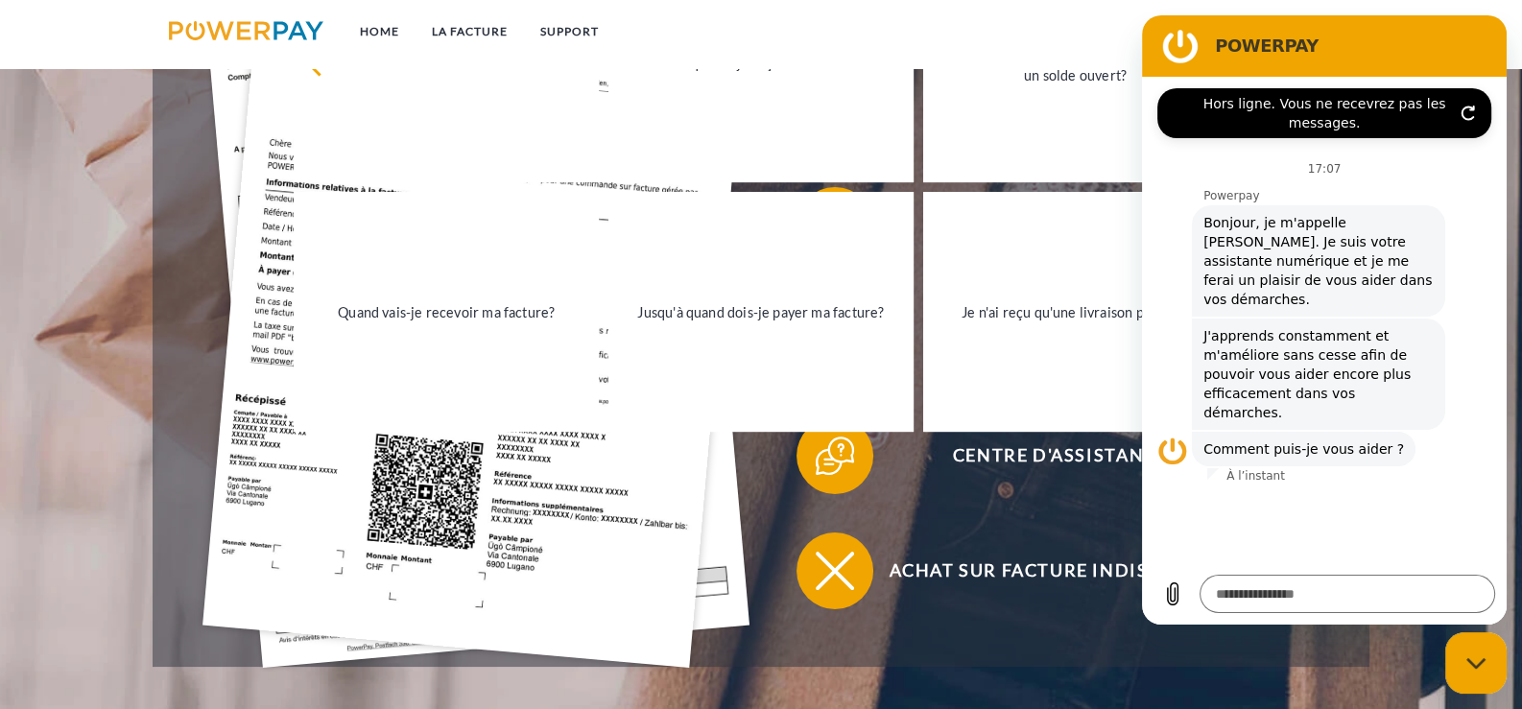
type textarea "*"
click at [371, 28] on link "Home" at bounding box center [380, 31] width 72 height 35
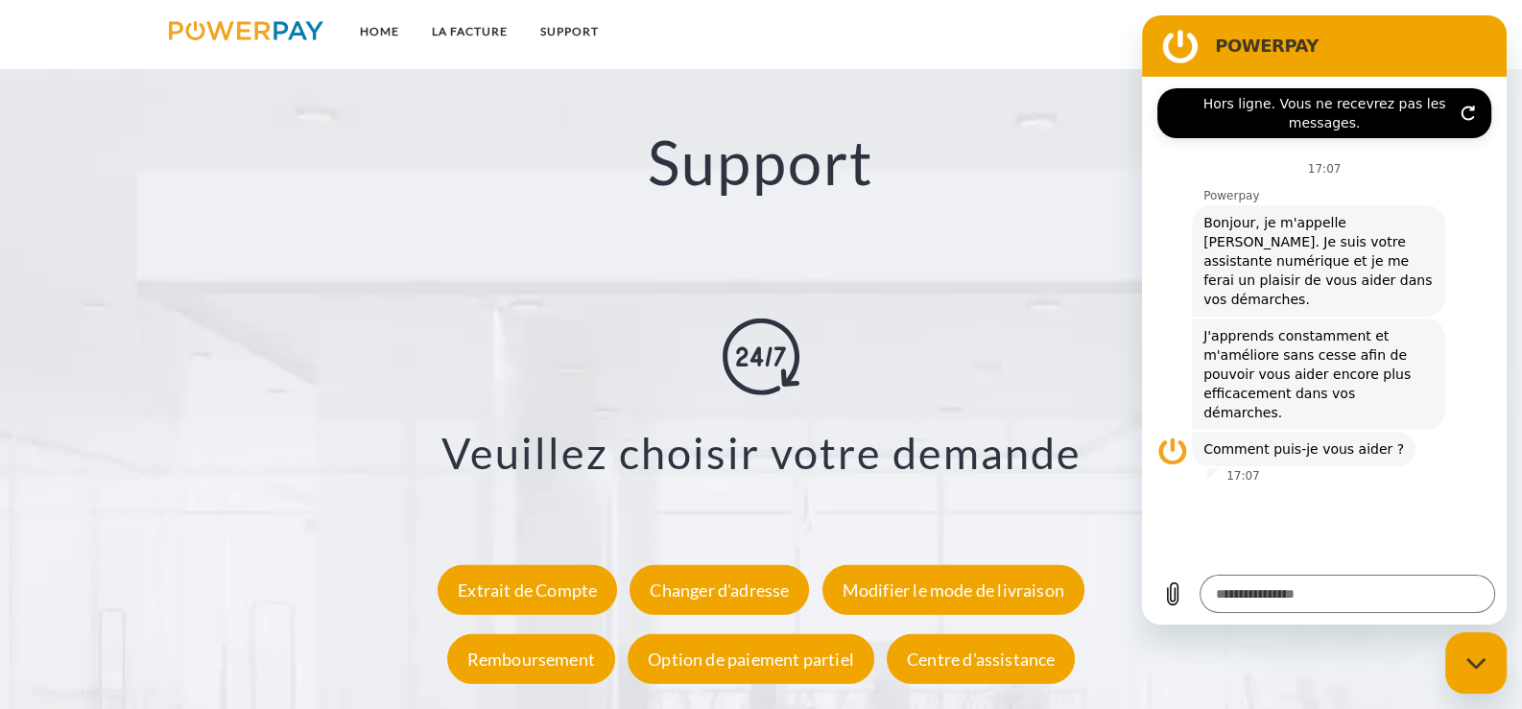
scroll to position [3497, 0]
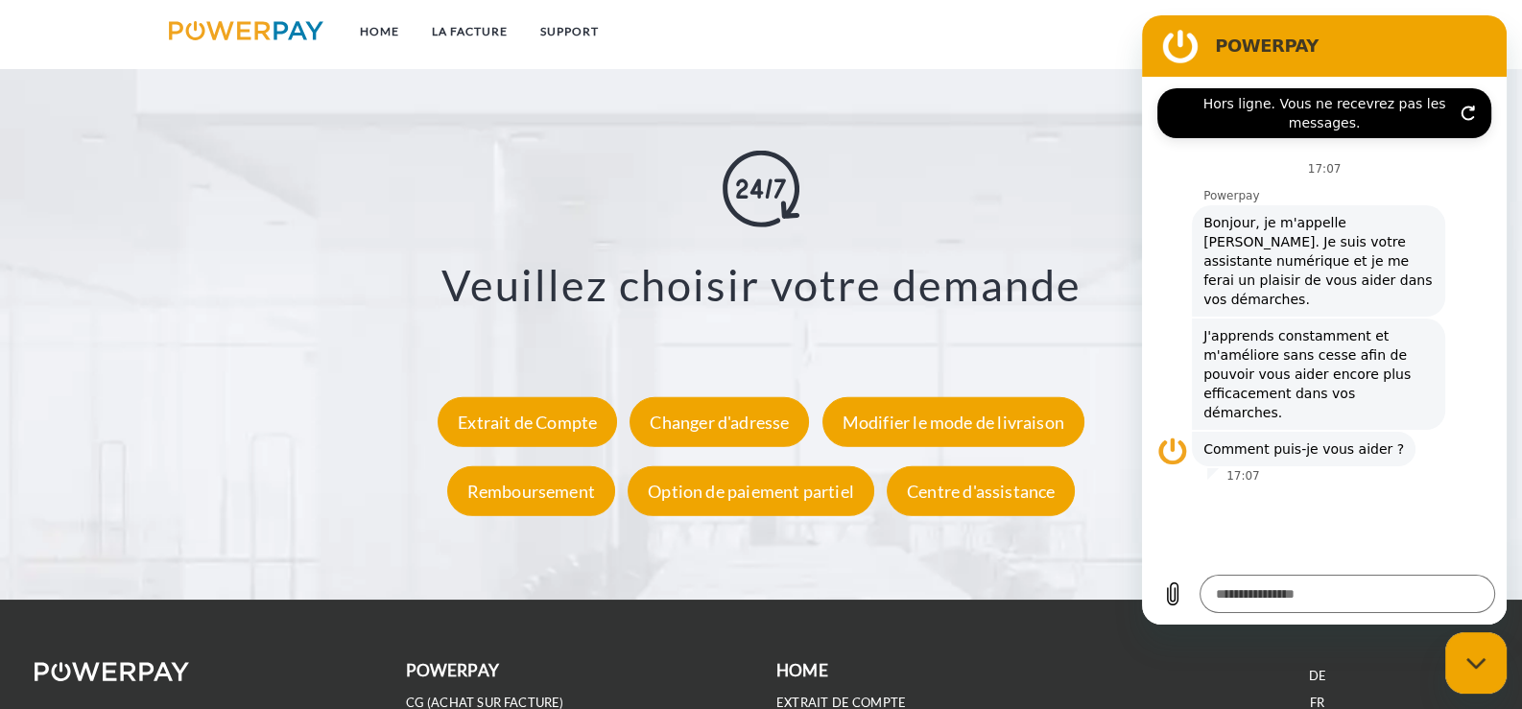
drag, startPoint x: 1525, startPoint y: 104, endPoint x: 46, endPoint y: 18, distance: 1481.5
click at [560, 421] on div "Extrait de Compte" at bounding box center [527, 421] width 179 height 50
